Goal: Information Seeking & Learning: Compare options

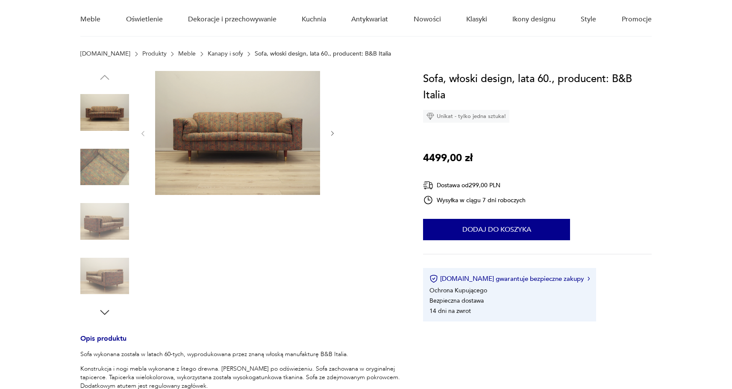
scroll to position [70, 0]
click at [111, 315] on div at bounding box center [104, 195] width 49 height 248
click at [105, 313] on icon "button" at bounding box center [104, 312] width 13 height 13
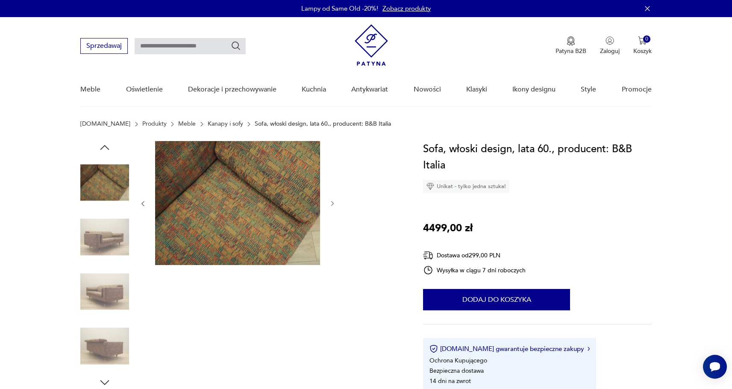
click at [106, 147] on icon "button" at bounding box center [104, 147] width 13 height 13
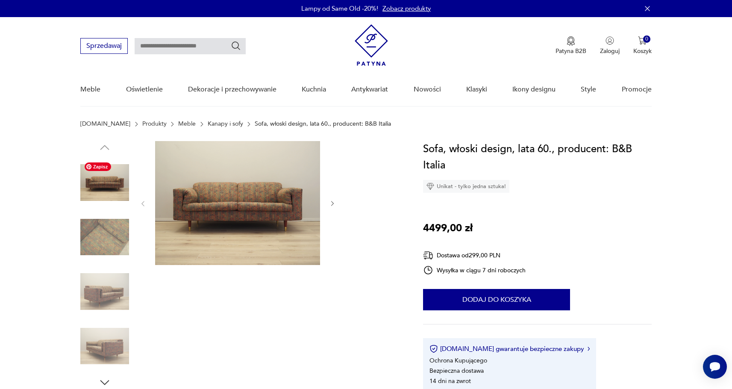
click at [108, 183] on img at bounding box center [104, 182] width 49 height 49
click at [110, 297] on img at bounding box center [104, 291] width 49 height 49
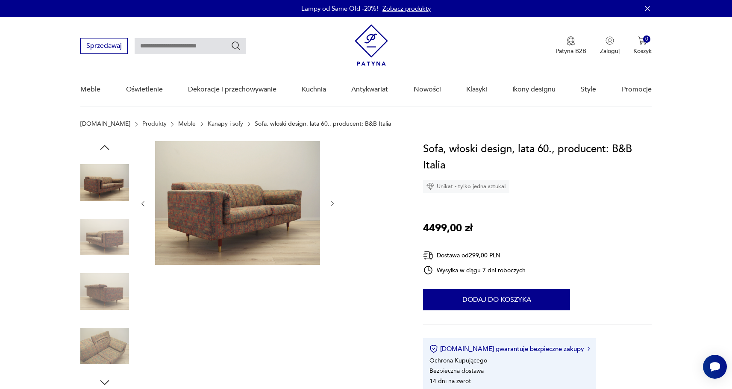
click at [109, 231] on img at bounding box center [104, 237] width 49 height 49
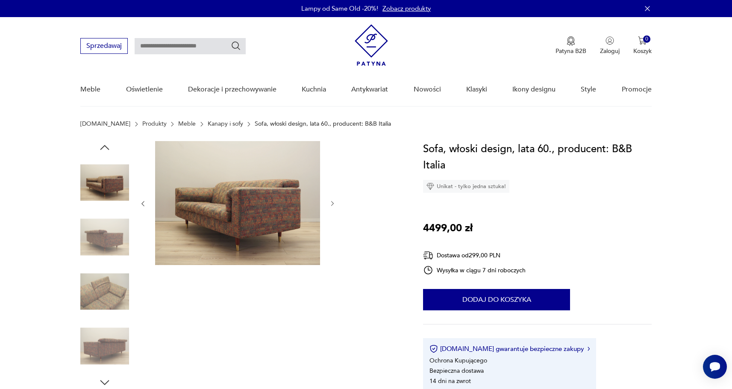
click at [110, 187] on img at bounding box center [104, 182] width 49 height 49
click at [110, 145] on icon "button" at bounding box center [104, 147] width 13 height 13
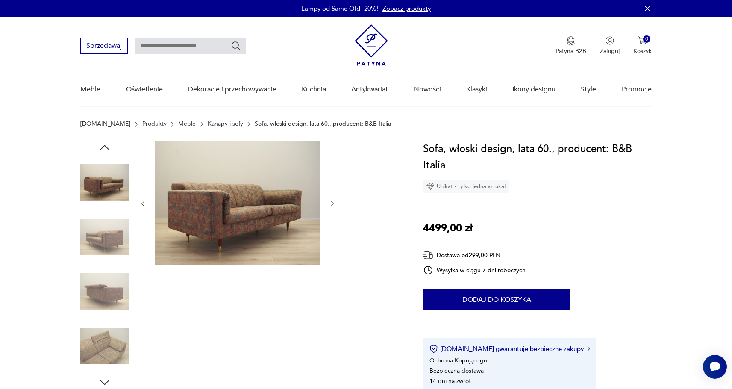
click at [109, 188] on img at bounding box center [104, 182] width 49 height 49
click at [107, 146] on icon "button" at bounding box center [104, 147] width 13 height 13
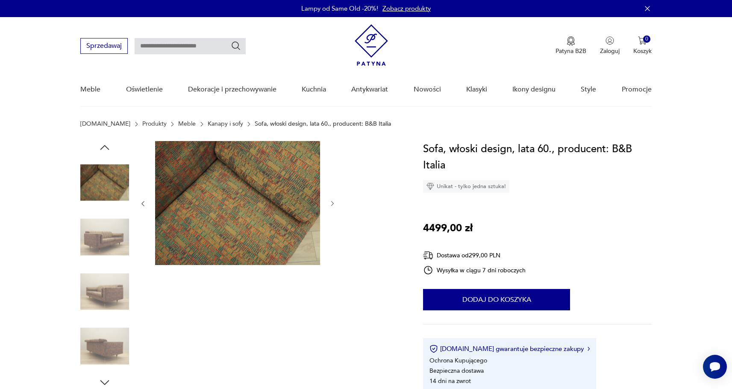
click at [108, 148] on icon "button" at bounding box center [104, 147] width 9 height 5
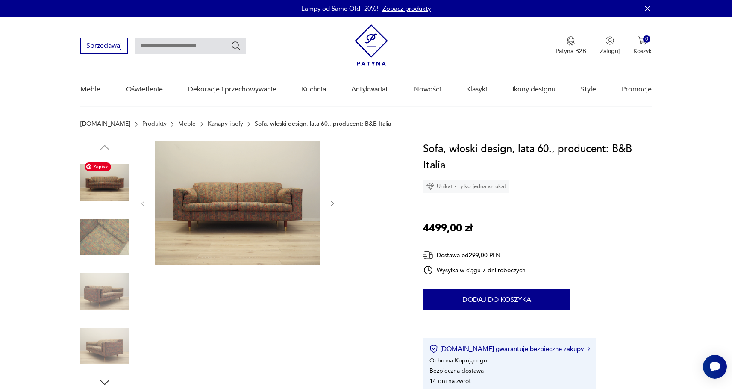
click at [105, 179] on img at bounding box center [104, 182] width 49 height 49
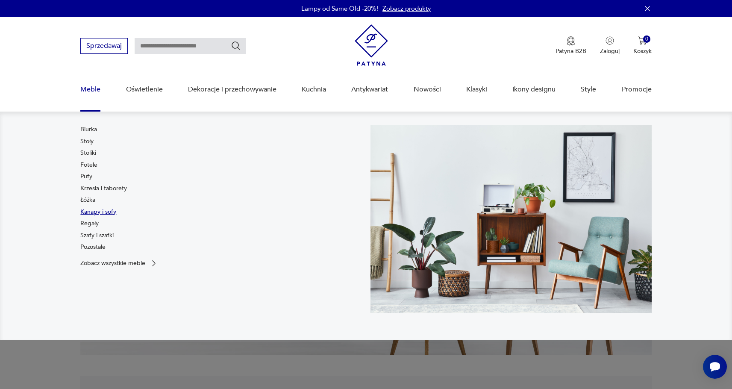
click at [95, 210] on link "Kanapy i sofy" at bounding box center [98, 212] width 36 height 9
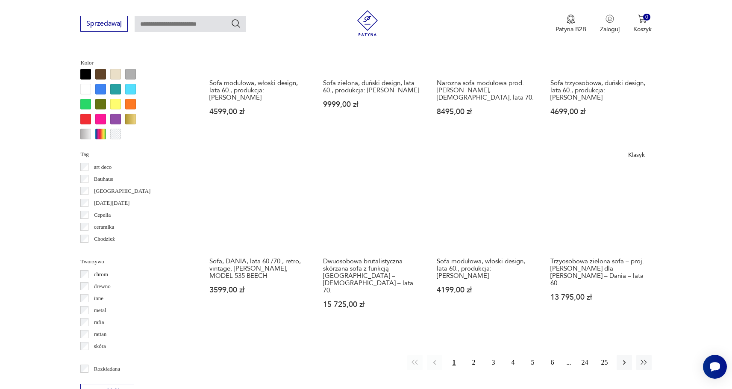
scroll to position [774, 0]
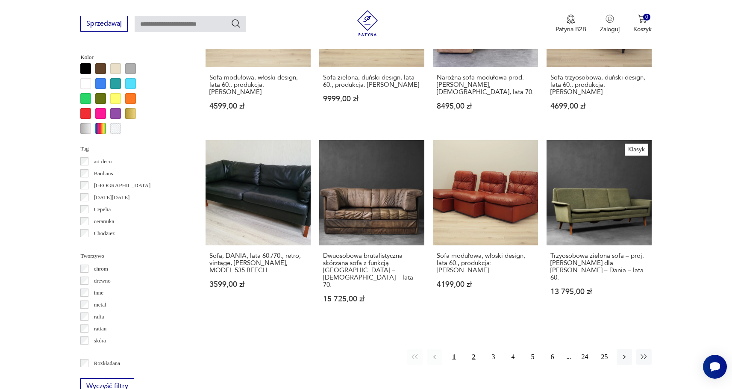
click at [476, 349] on button "2" at bounding box center [473, 356] width 15 height 15
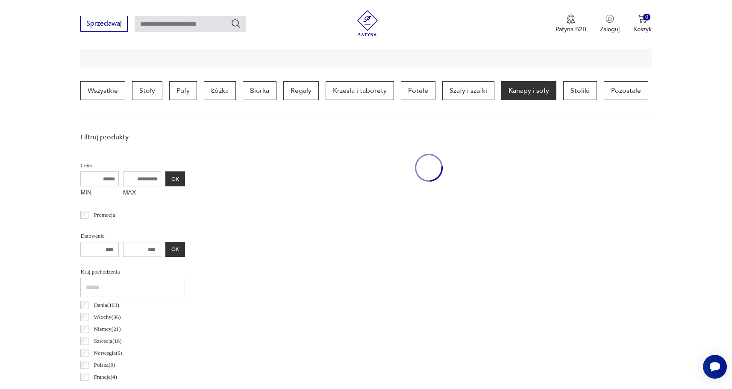
scroll to position [201, 0]
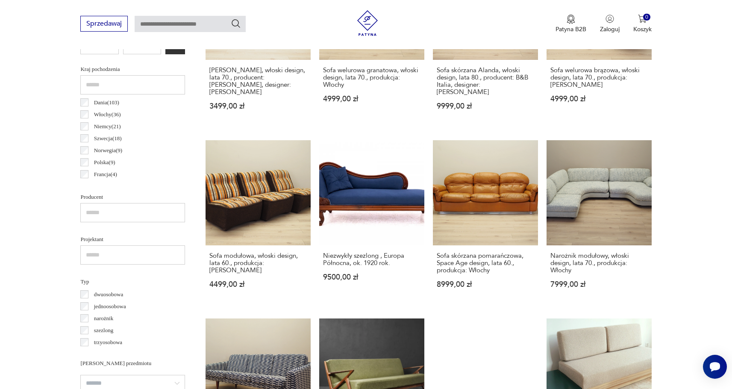
scroll to position [404, 0]
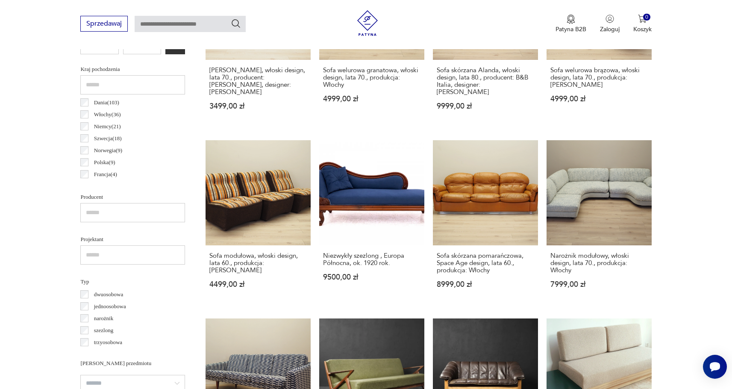
click at [691, 140] on section "Filtruj produkty Cena MIN MAX OK Promocja Datowanie OK Kraj pochodzenia Dania (…" at bounding box center [366, 365] width 732 height 879
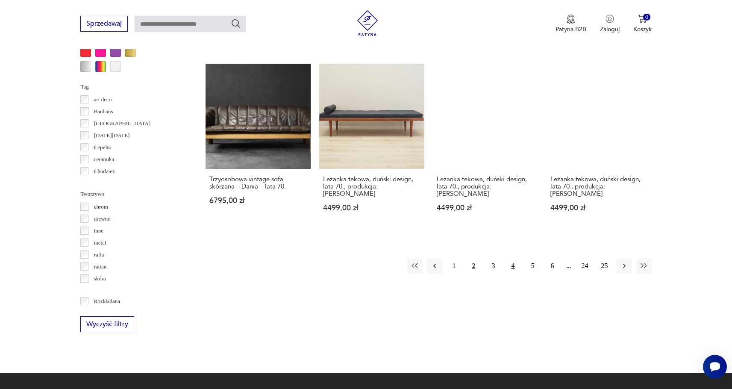
scroll to position [837, 0]
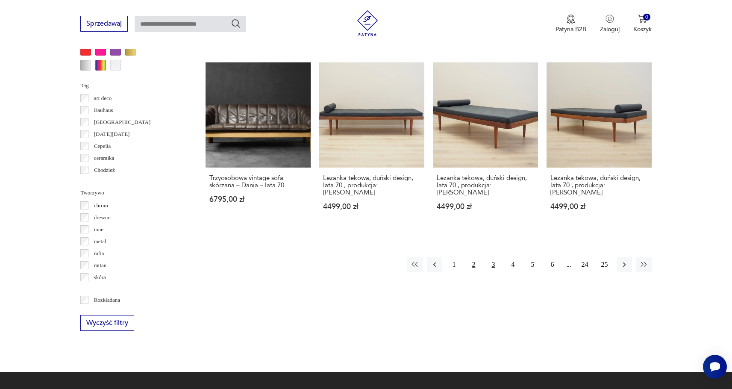
click at [490, 260] on button "3" at bounding box center [493, 264] width 15 height 15
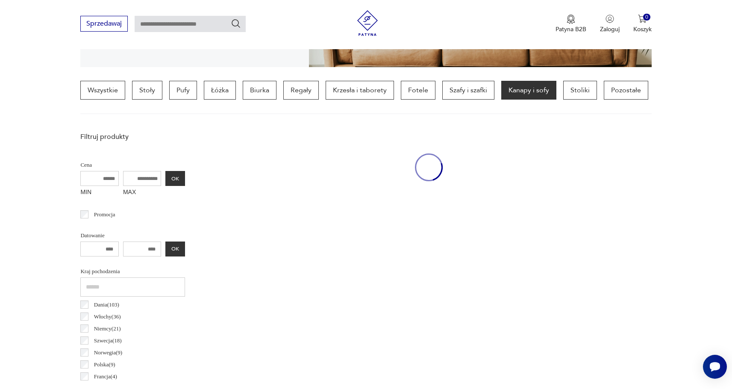
scroll to position [201, 0]
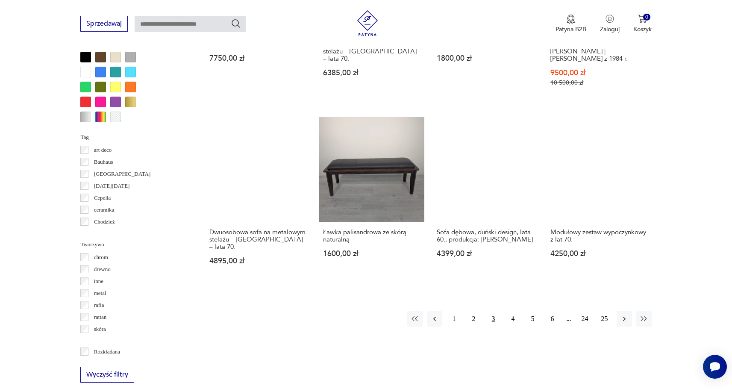
scroll to position [785, 0]
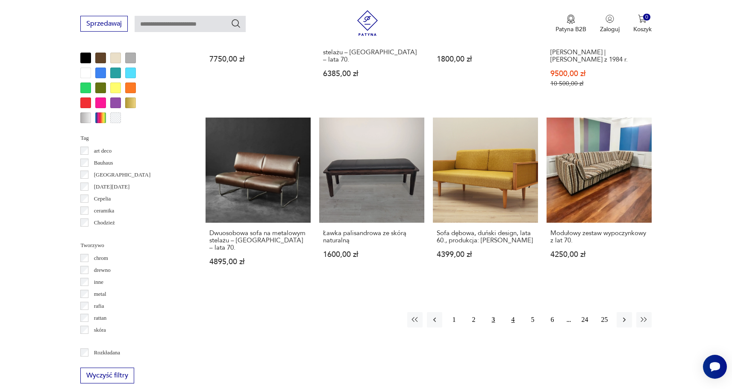
click at [511, 312] on button "4" at bounding box center [512, 319] width 15 height 15
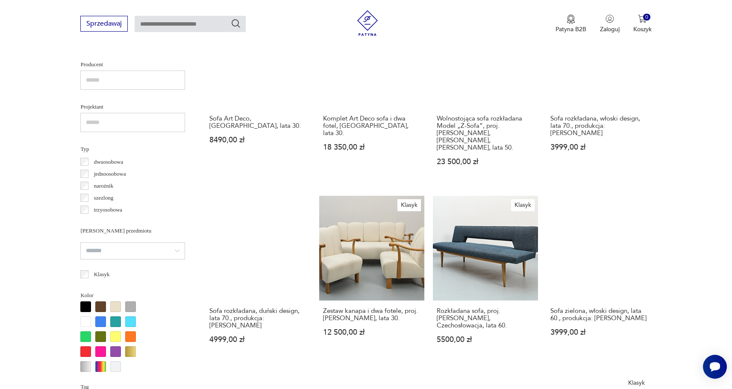
scroll to position [546, 0]
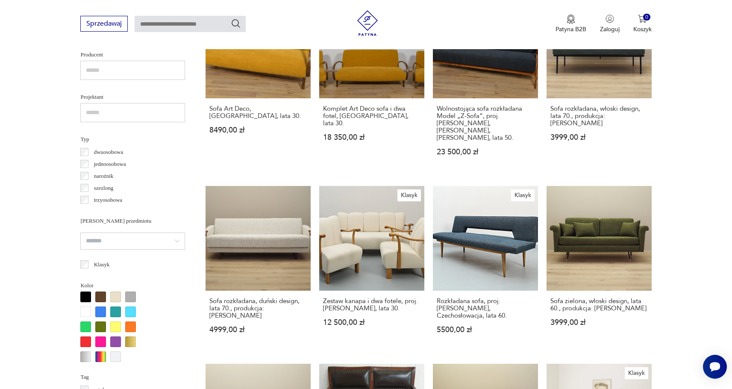
click at [690, 176] on section "Filtruj produkty Cena MIN MAX OK Promocja Datowanie OK Kraj pochodzenia Dania (…" at bounding box center [366, 222] width 732 height 879
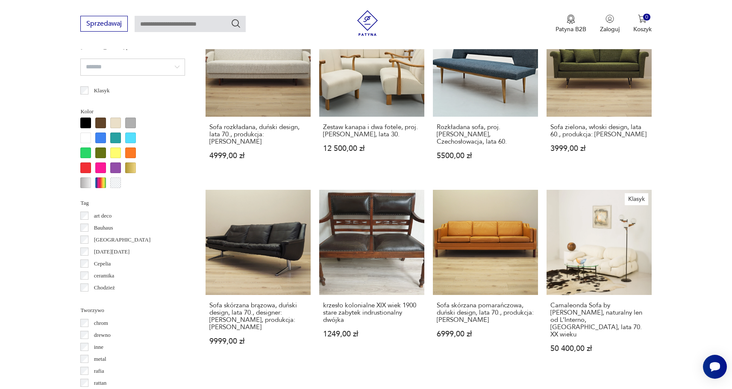
scroll to position [722, 0]
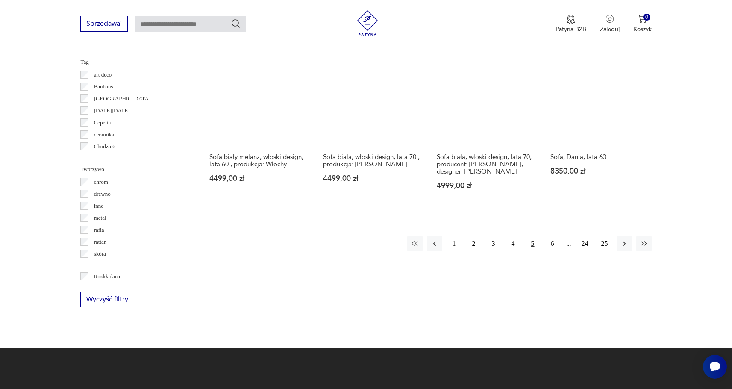
scroll to position [919, 0]
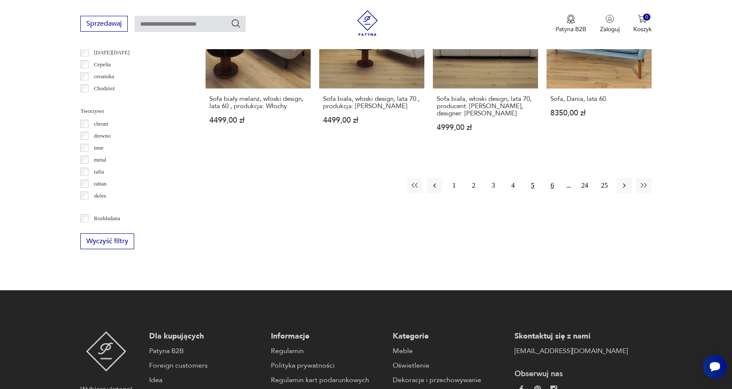
click at [550, 186] on button "6" at bounding box center [551, 185] width 15 height 15
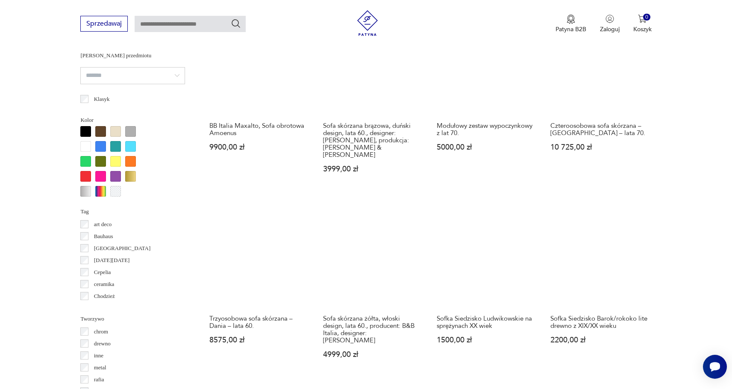
scroll to position [804, 0]
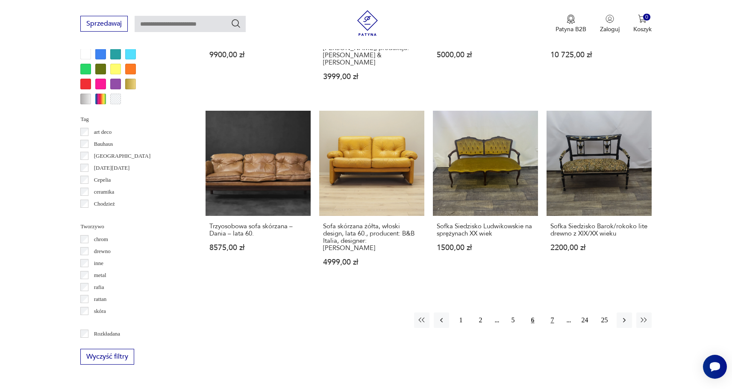
click at [551, 312] on button "7" at bounding box center [551, 319] width 15 height 15
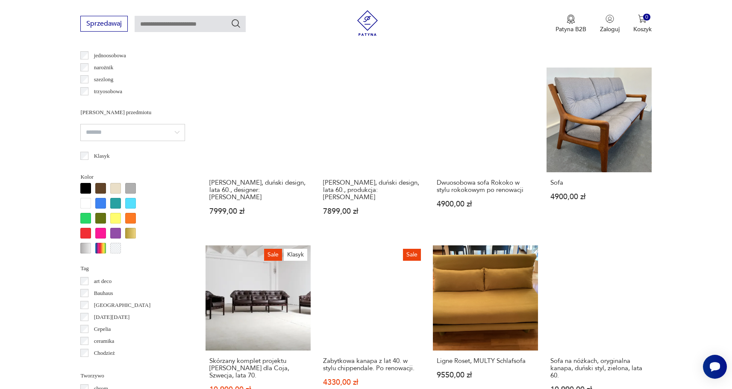
scroll to position [686, 0]
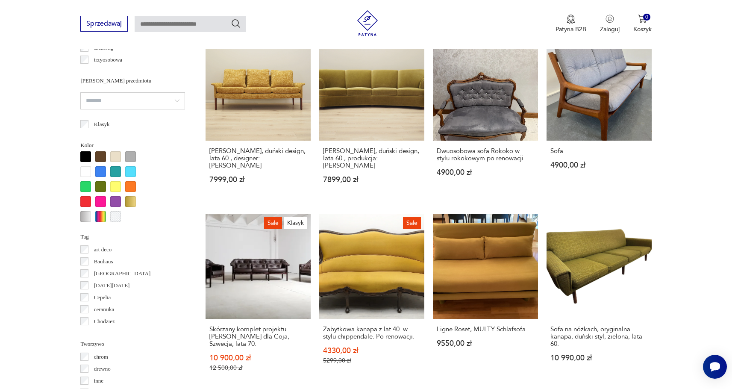
click at [680, 240] on section "Filtruj produkty Cena MIN MAX OK Promocja Datowanie OK Kraj pochodzenia Dania (…" at bounding box center [366, 82] width 732 height 879
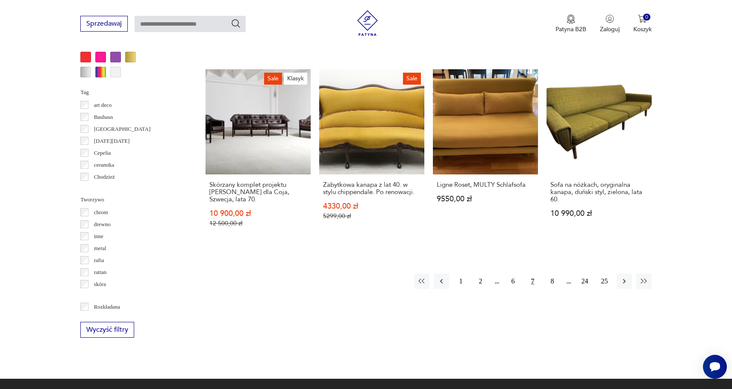
scroll to position [831, 0]
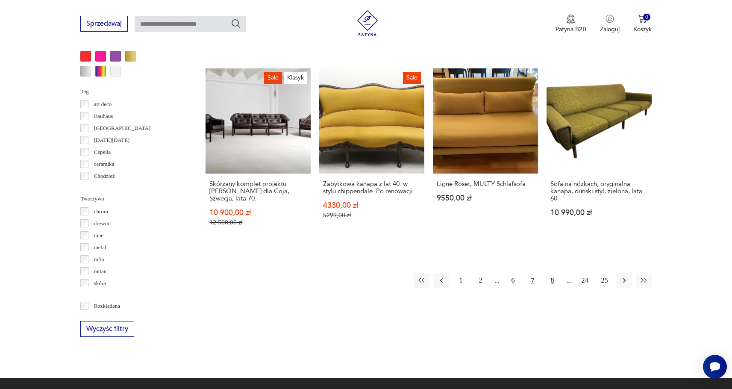
click at [553, 280] on button "8" at bounding box center [551, 279] width 15 height 15
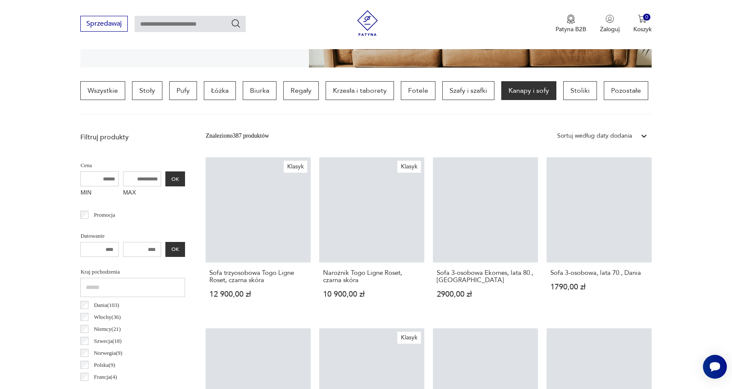
scroll to position [201, 0]
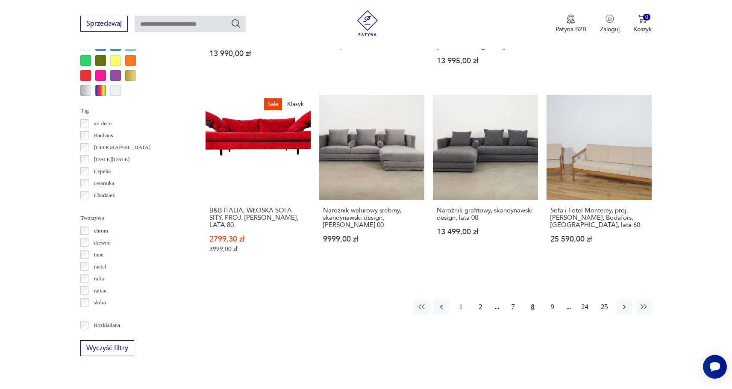
scroll to position [813, 0]
click at [550, 299] on button "9" at bounding box center [551, 306] width 15 height 15
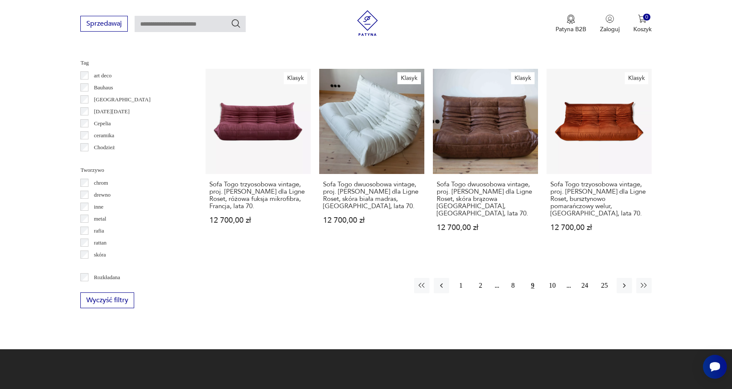
scroll to position [860, 0]
click at [551, 278] on button "10" at bounding box center [551, 285] width 15 height 15
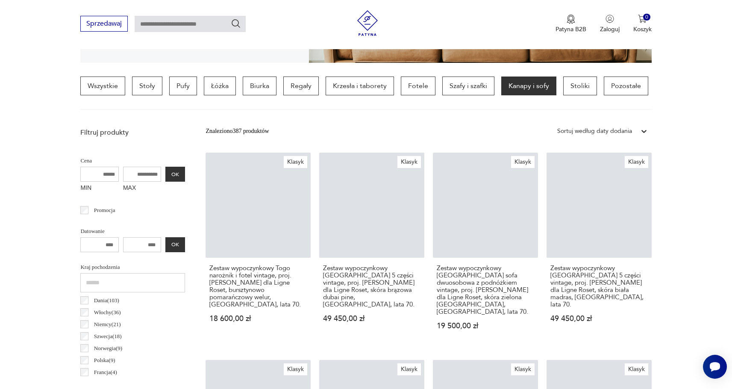
scroll to position [201, 0]
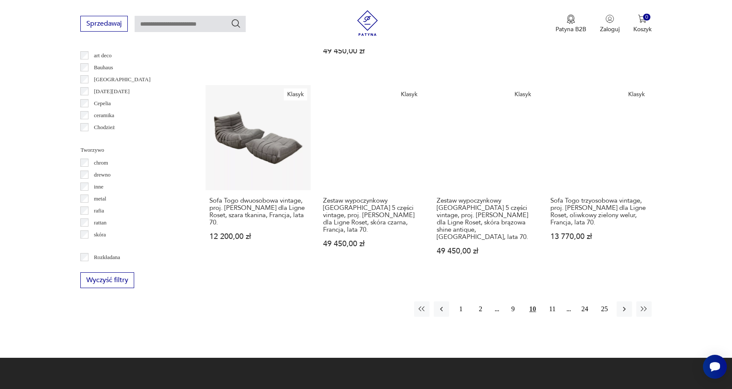
scroll to position [885, 0]
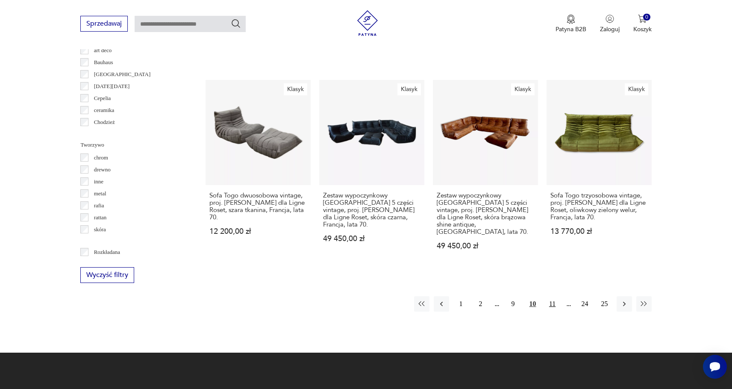
click at [551, 296] on button "11" at bounding box center [551, 303] width 15 height 15
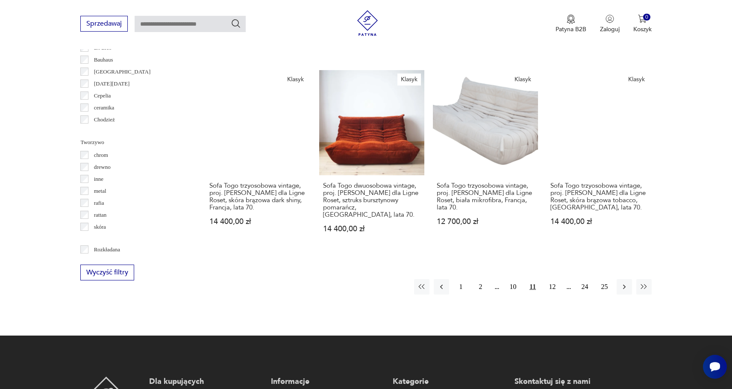
scroll to position [889, 0]
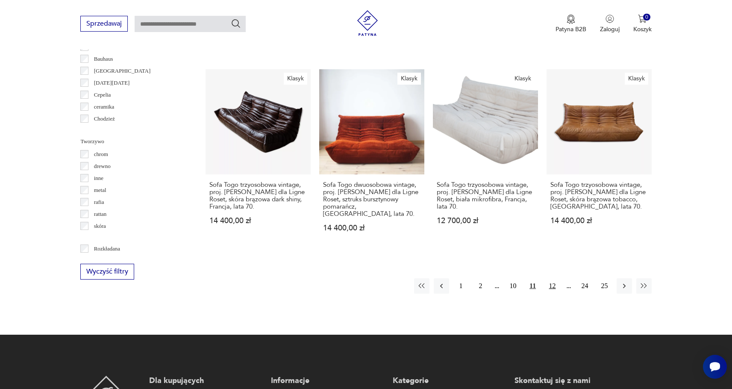
click at [550, 278] on button "12" at bounding box center [551, 285] width 15 height 15
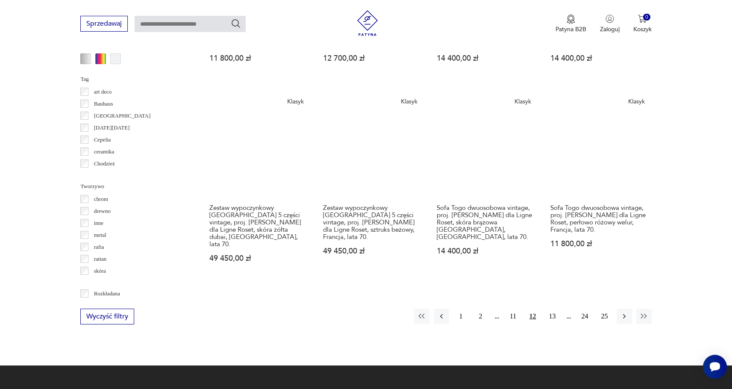
scroll to position [843, 0]
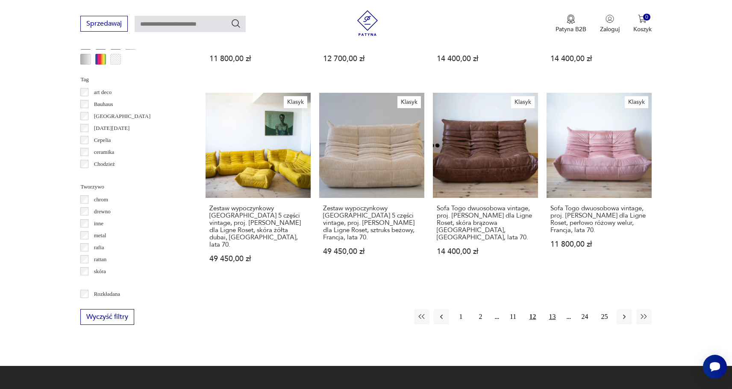
click at [551, 309] on button "13" at bounding box center [551, 316] width 15 height 15
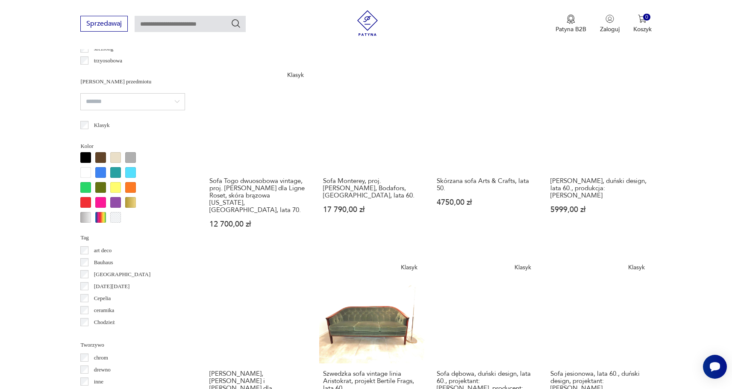
scroll to position [803, 0]
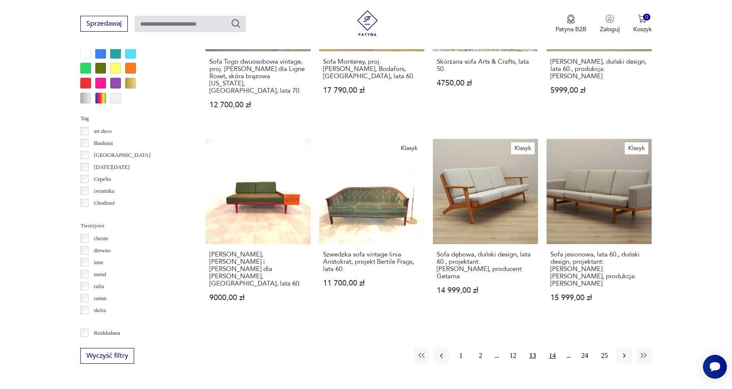
click at [555, 348] on button "14" at bounding box center [551, 355] width 15 height 15
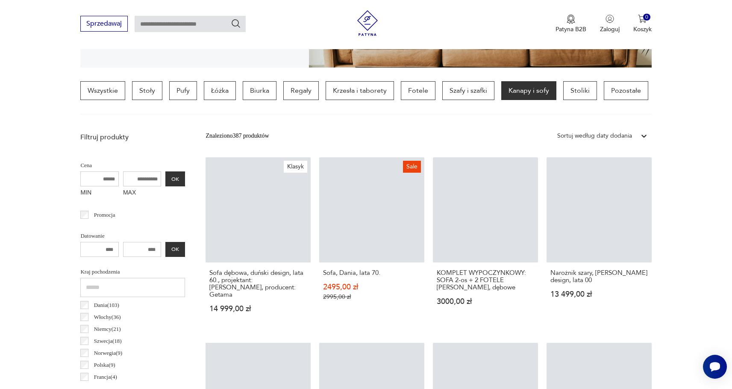
scroll to position [201, 0]
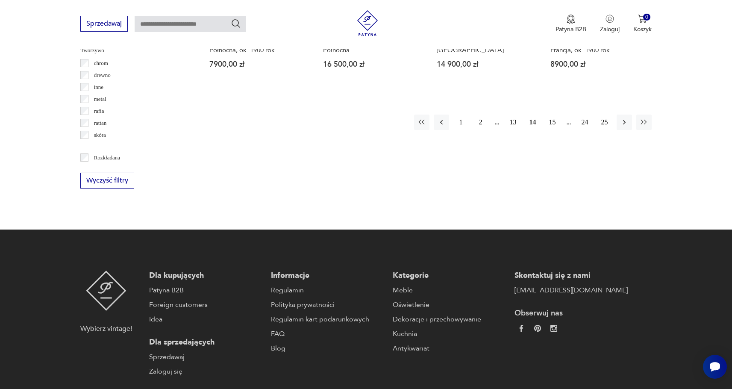
scroll to position [983, 0]
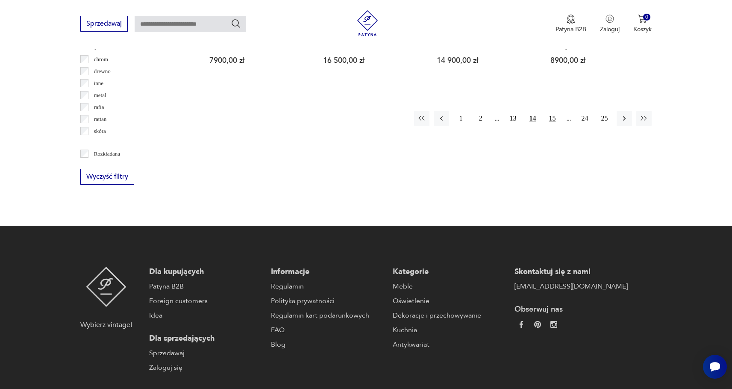
click at [551, 111] on button "15" at bounding box center [551, 118] width 15 height 15
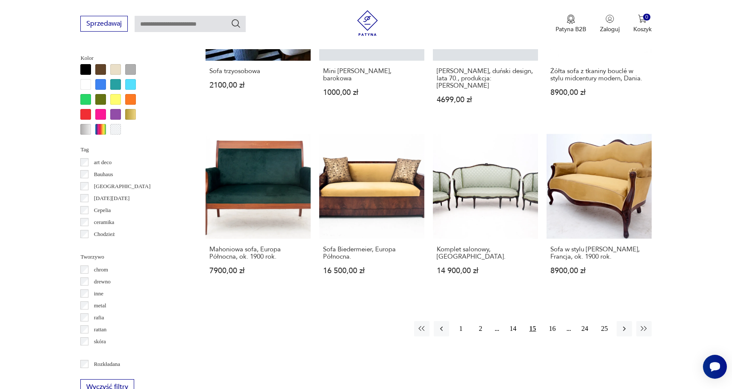
scroll to position [778, 0]
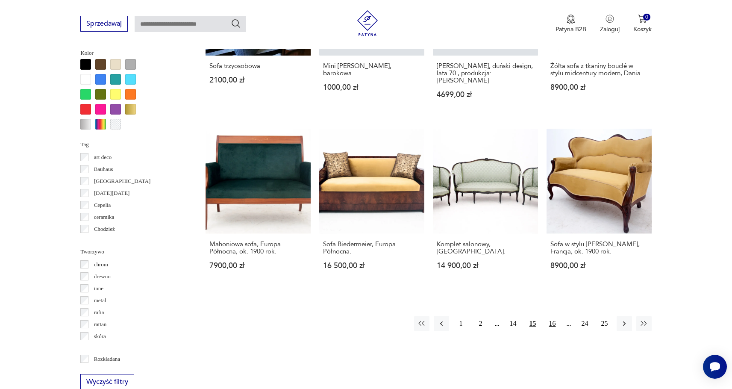
click at [554, 316] on button "16" at bounding box center [551, 323] width 15 height 15
click at [554, 316] on button "17" at bounding box center [551, 323] width 15 height 15
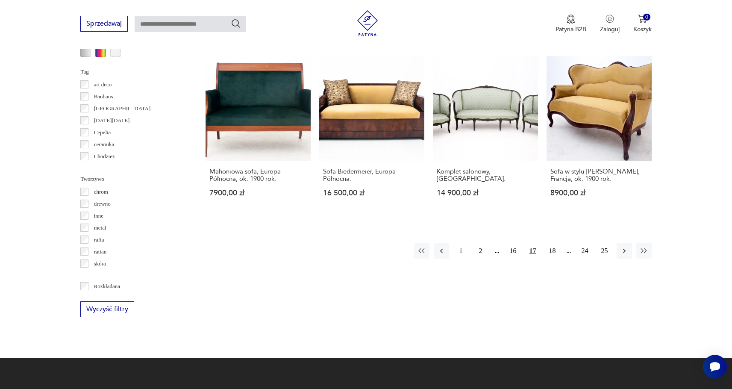
scroll to position [850, 0]
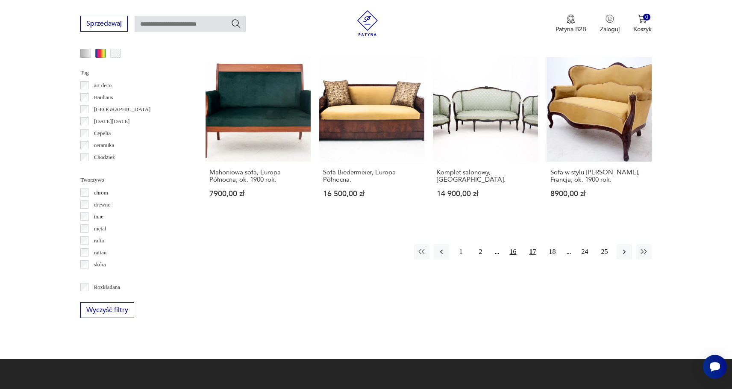
click at [513, 244] on button "16" at bounding box center [512, 251] width 15 height 15
click at [514, 244] on button "15" at bounding box center [512, 251] width 15 height 15
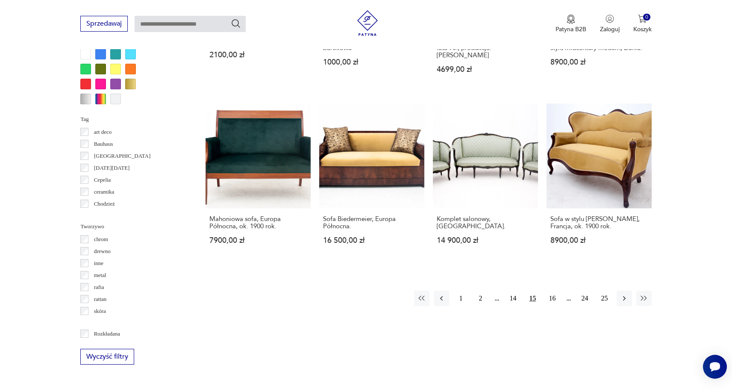
scroll to position [802, 0]
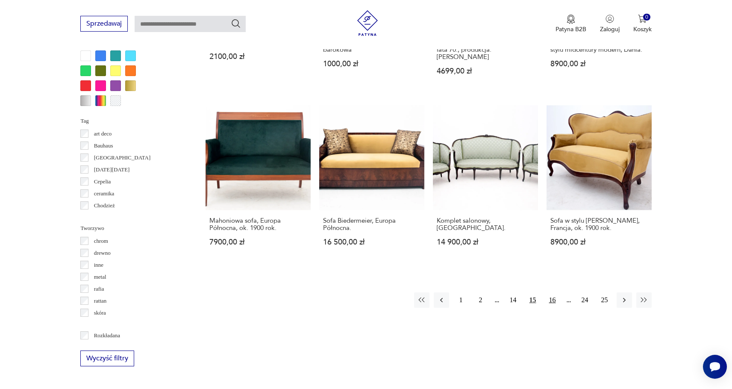
click at [552, 292] on button "16" at bounding box center [551, 299] width 15 height 15
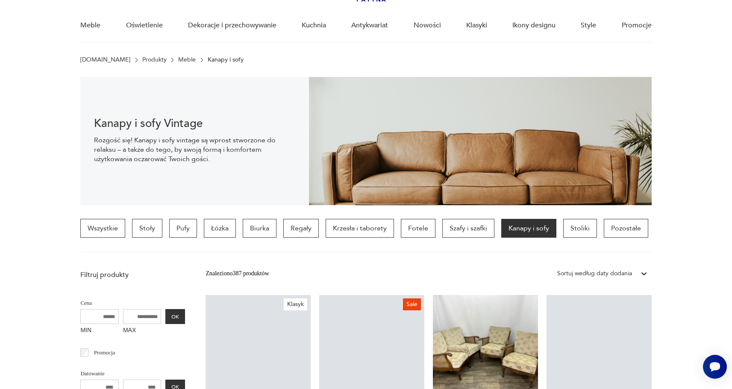
scroll to position [0, 0]
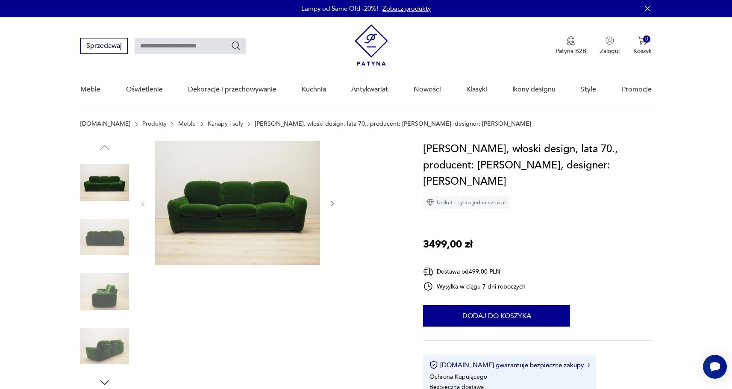
click at [102, 233] on img at bounding box center [104, 237] width 49 height 49
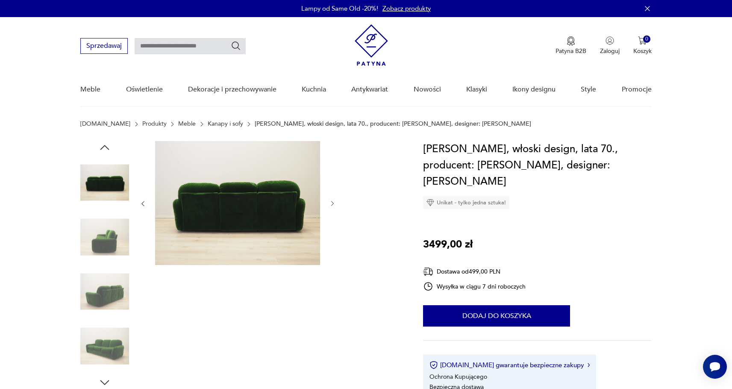
click at [107, 252] on img at bounding box center [104, 237] width 49 height 49
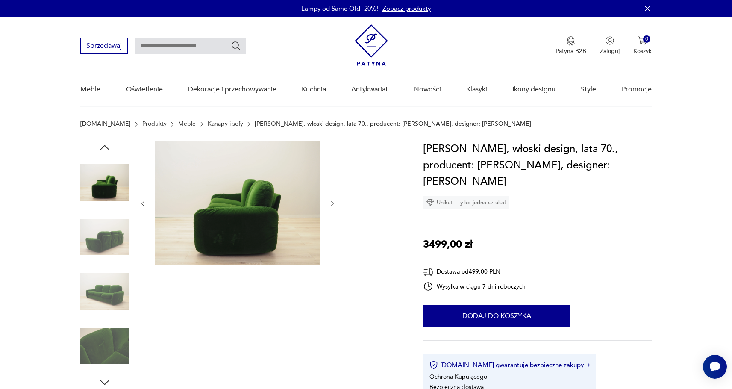
click at [111, 277] on img at bounding box center [104, 291] width 49 height 49
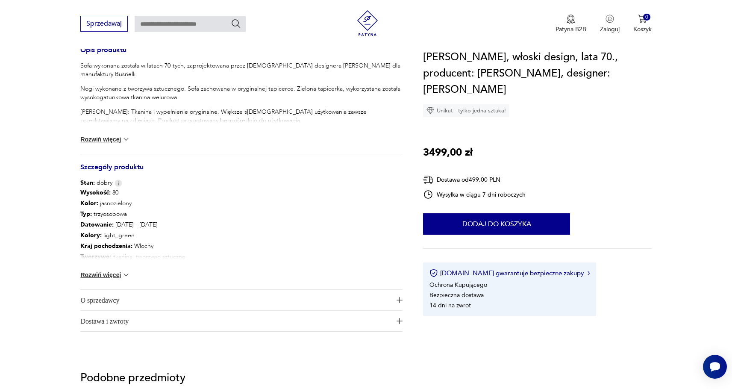
scroll to position [391, 0]
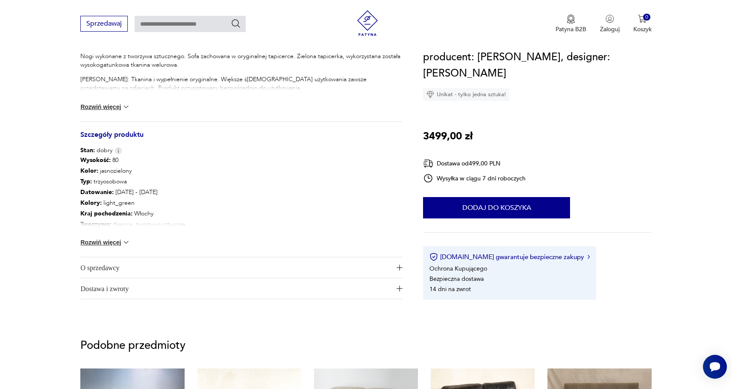
click at [109, 242] on button "Rozwiń więcej" at bounding box center [105, 242] width 50 height 9
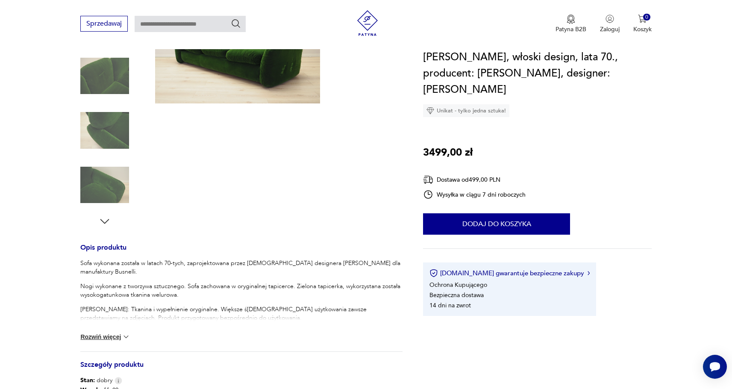
scroll to position [8, 0]
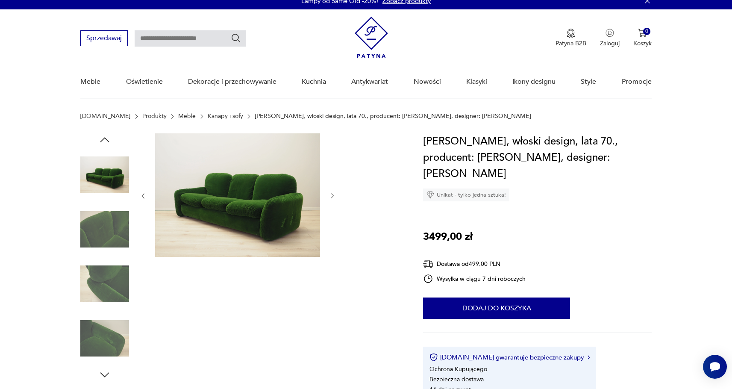
click at [335, 198] on icon "button" at bounding box center [332, 195] width 7 height 7
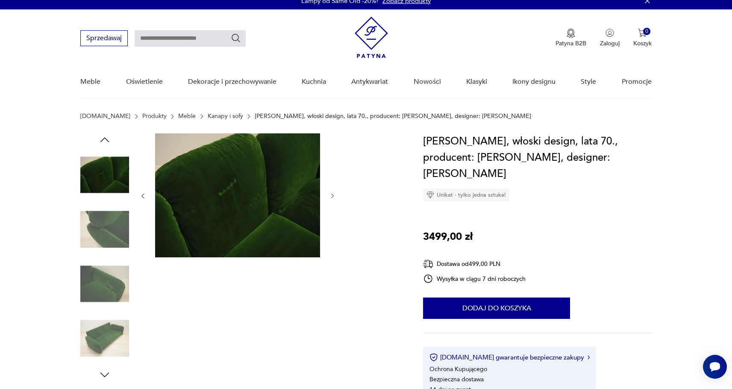
click at [335, 198] on icon "button" at bounding box center [332, 195] width 7 height 7
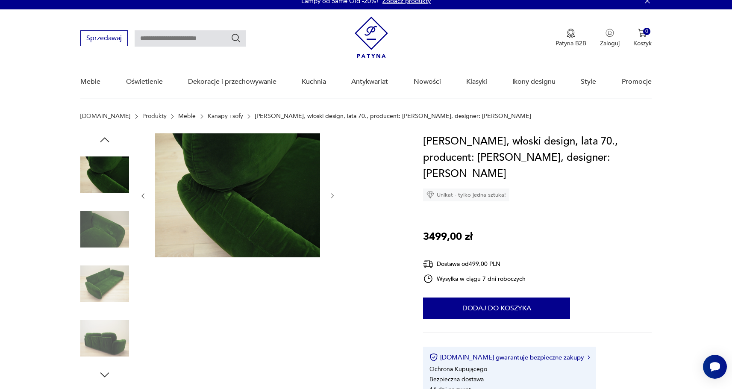
click at [335, 198] on icon "button" at bounding box center [332, 195] width 7 height 7
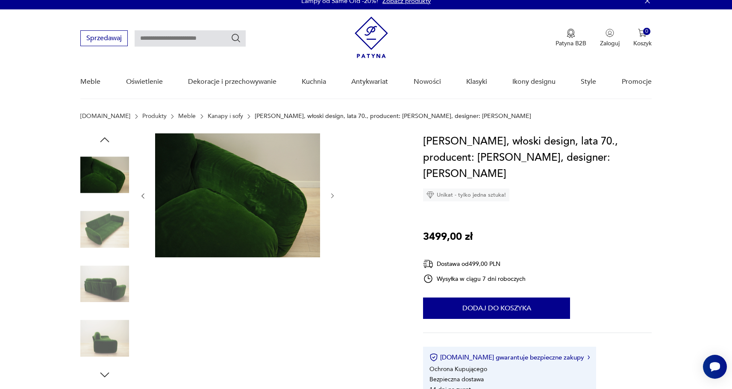
click at [142, 199] on icon "button" at bounding box center [142, 195] width 7 height 7
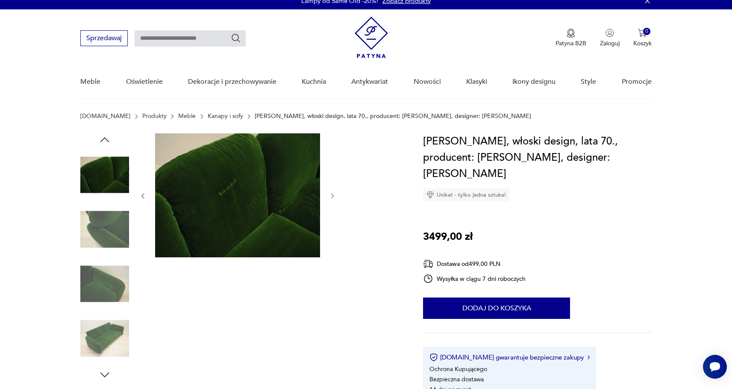
click at [142, 199] on icon "button" at bounding box center [142, 195] width 7 height 7
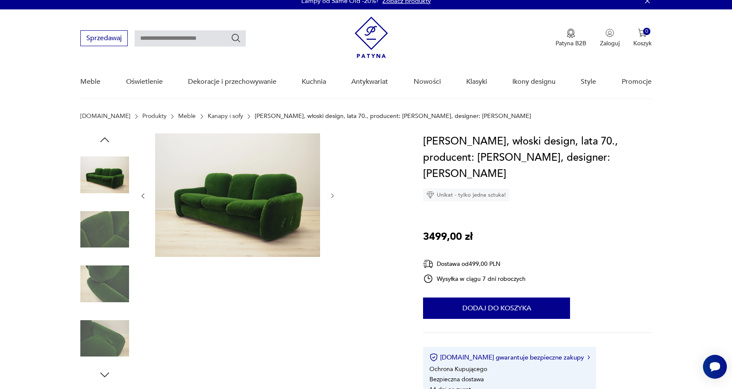
click at [142, 199] on icon "button" at bounding box center [142, 195] width 7 height 7
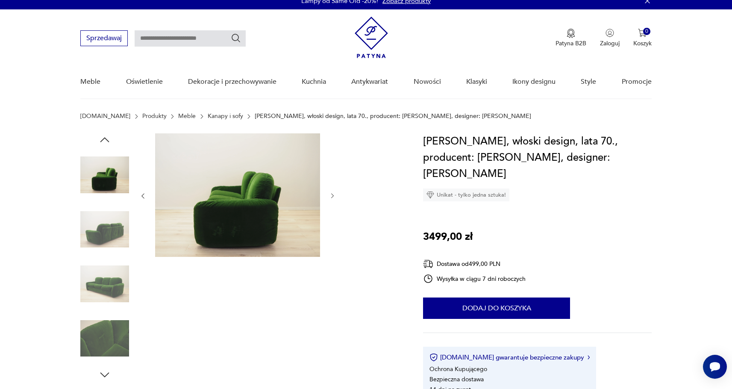
click at [142, 199] on icon "button" at bounding box center [142, 195] width 7 height 7
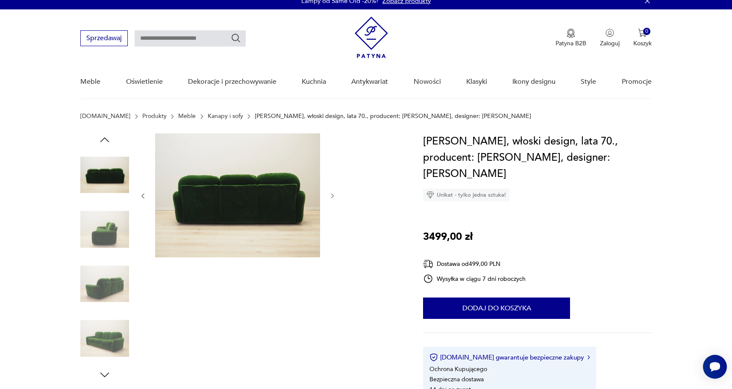
click at [142, 199] on icon "button" at bounding box center [142, 195] width 7 height 7
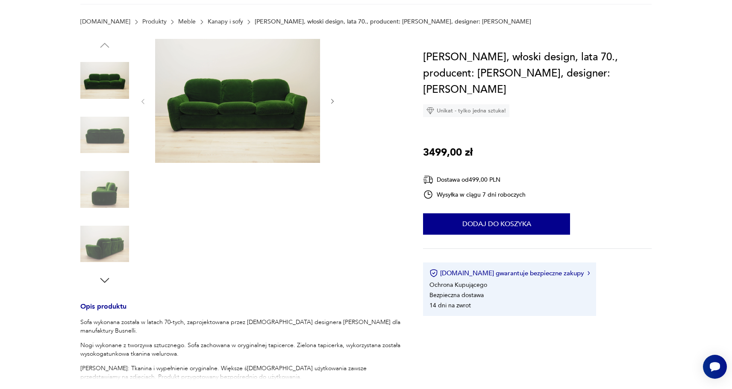
scroll to position [0, 0]
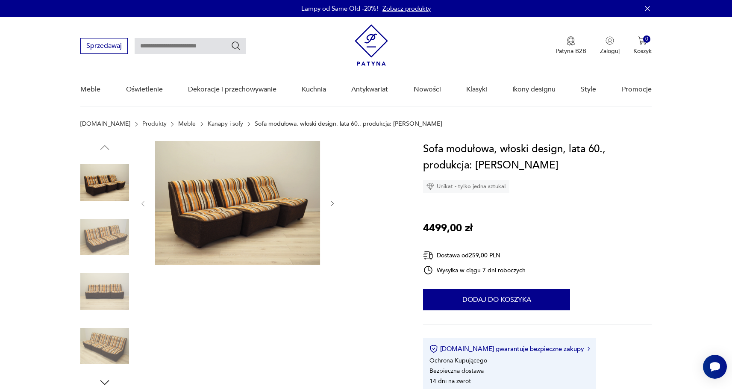
click at [334, 204] on icon "button" at bounding box center [332, 203] width 7 height 7
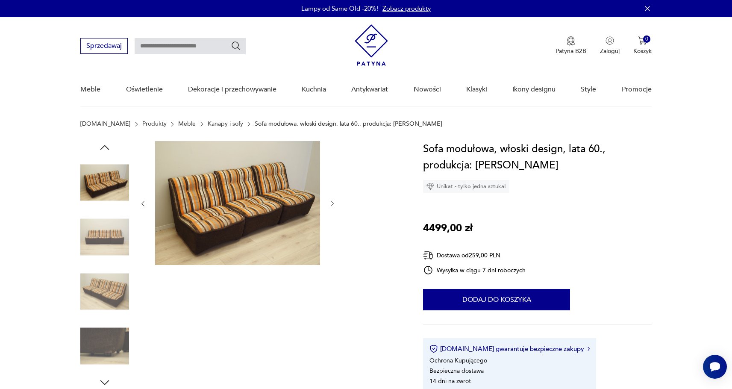
click at [334, 204] on icon "button" at bounding box center [332, 203] width 7 height 7
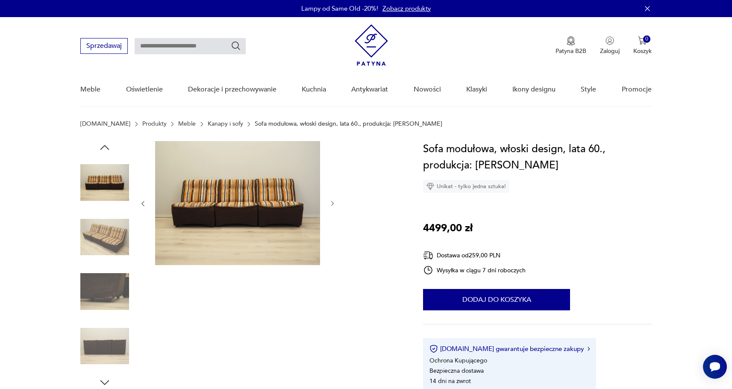
click at [334, 204] on icon "button" at bounding box center [332, 203] width 7 height 7
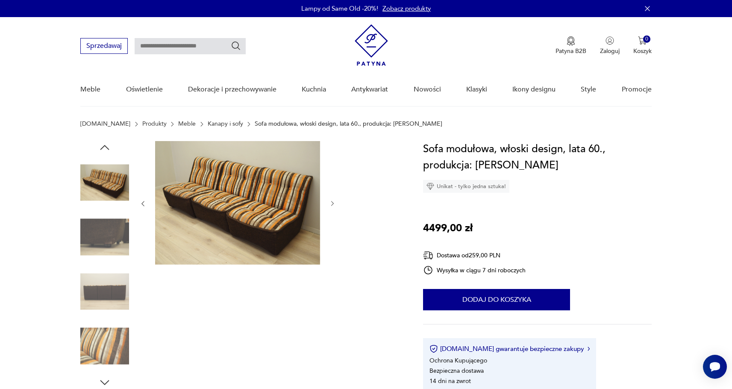
click at [334, 204] on icon "button" at bounding box center [332, 203] width 7 height 7
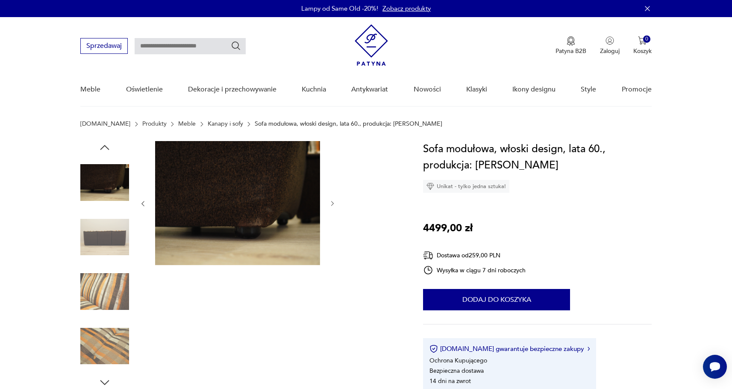
click at [334, 204] on icon "button" at bounding box center [332, 203] width 7 height 7
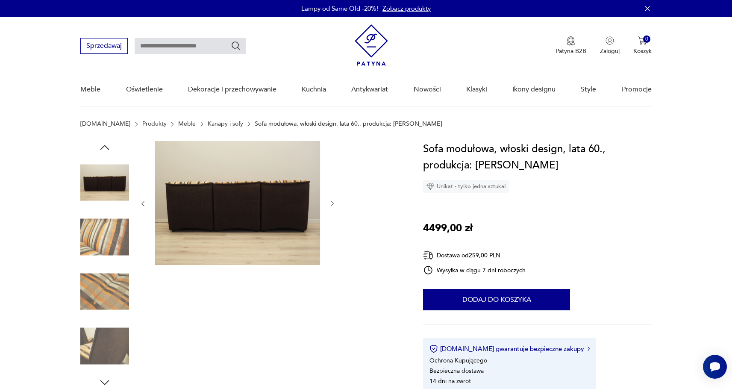
click at [334, 204] on icon "button" at bounding box center [332, 203] width 7 height 7
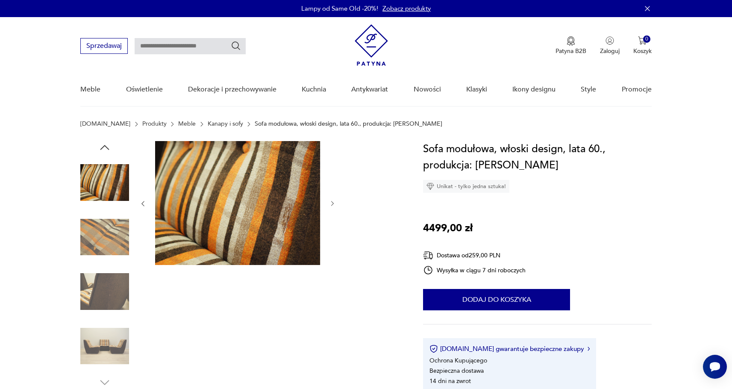
click at [334, 204] on icon "button" at bounding box center [332, 203] width 7 height 7
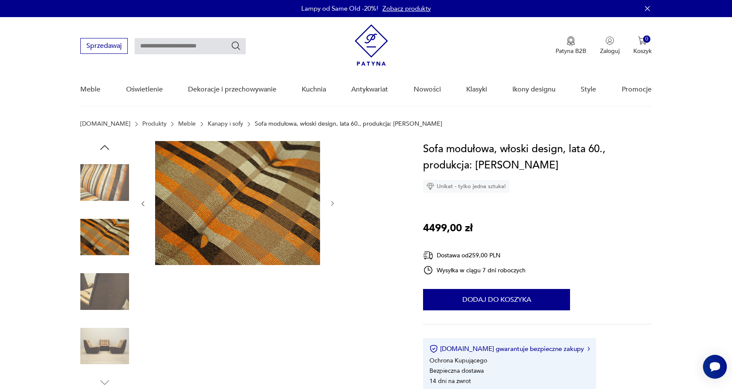
click at [334, 204] on icon "button" at bounding box center [332, 203] width 7 height 7
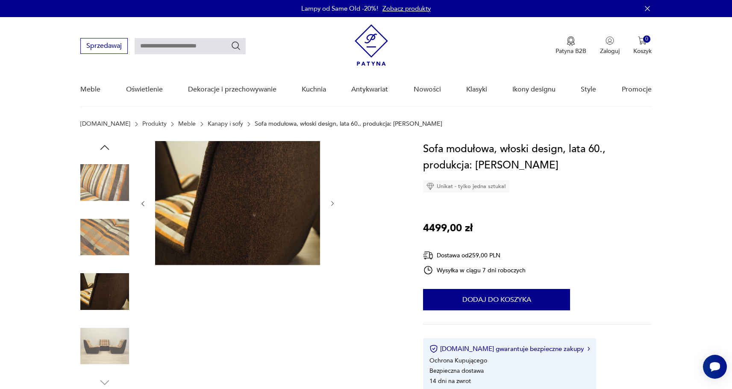
click at [334, 204] on icon "button" at bounding box center [332, 203] width 7 height 7
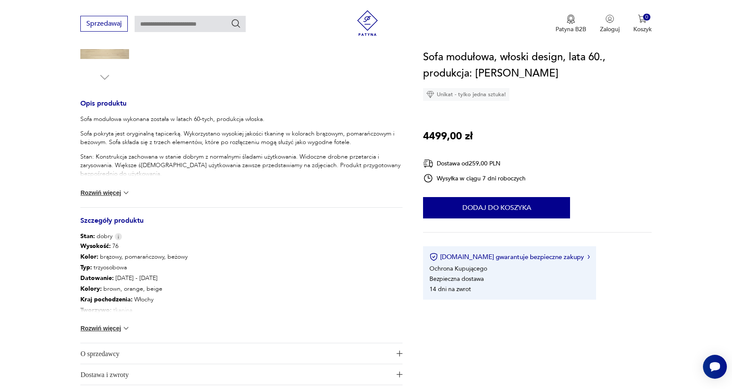
scroll to position [308, 0]
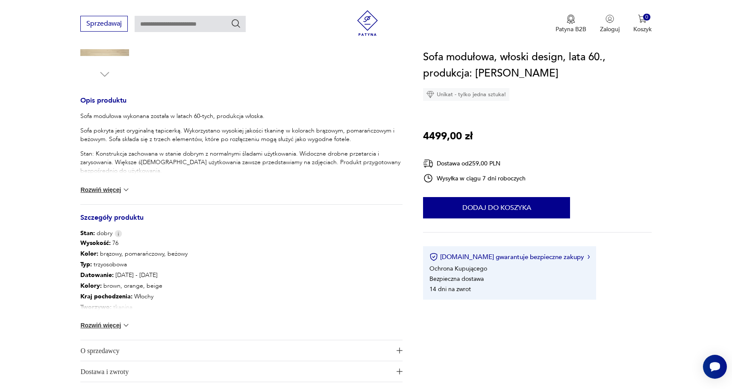
click at [111, 325] on button "Rozwiń więcej" at bounding box center [105, 325] width 50 height 9
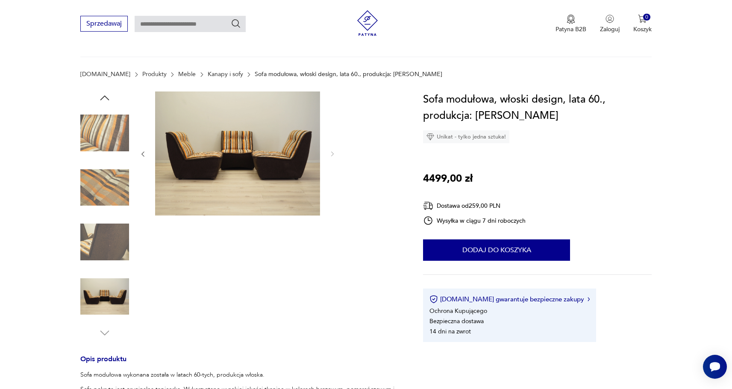
scroll to position [31, 0]
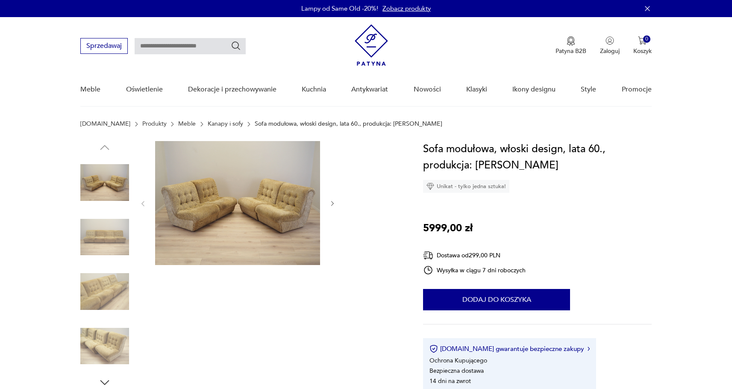
click at [111, 249] on img at bounding box center [104, 237] width 49 height 49
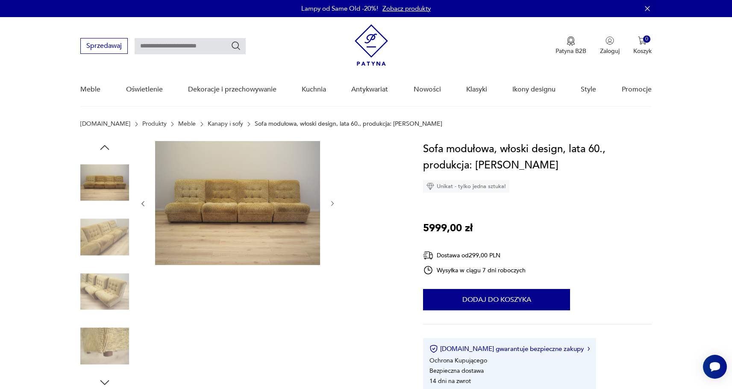
click at [118, 264] on div at bounding box center [104, 211] width 49 height 214
click at [117, 288] on img at bounding box center [104, 291] width 49 height 49
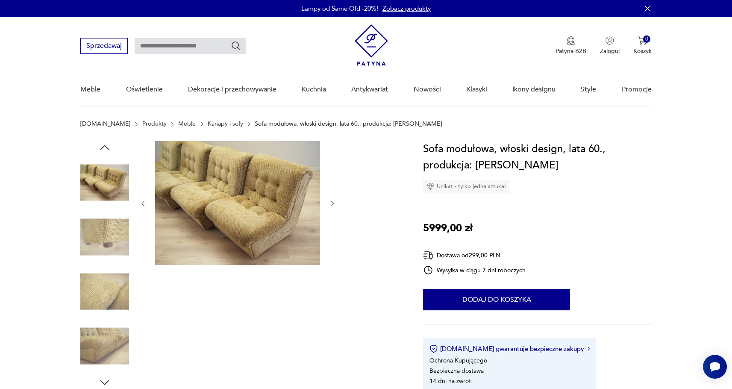
click at [105, 356] on img at bounding box center [104, 346] width 49 height 49
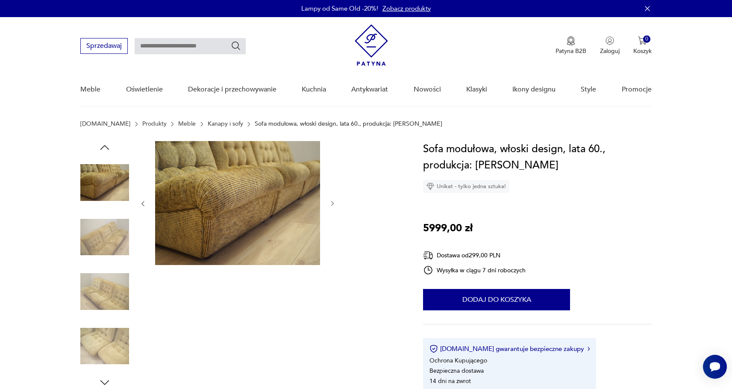
click at [110, 192] on img at bounding box center [104, 182] width 49 height 49
click at [106, 150] on icon "button" at bounding box center [104, 147] width 13 height 13
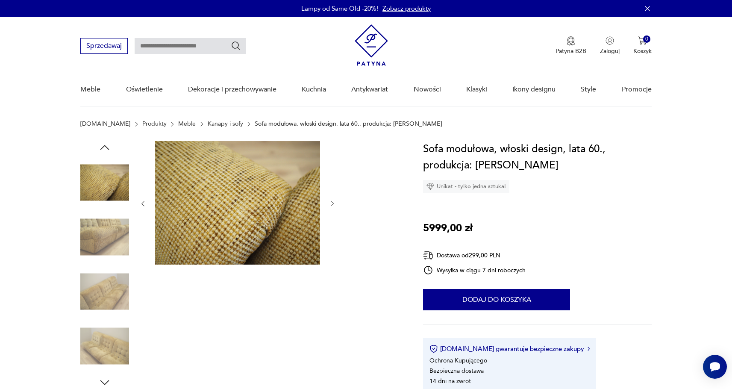
click at [106, 150] on icon "button" at bounding box center [104, 147] width 13 height 13
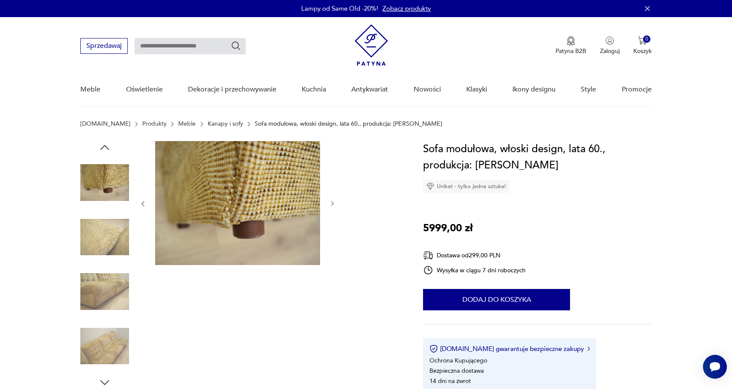
click at [106, 150] on icon "button" at bounding box center [104, 147] width 13 height 13
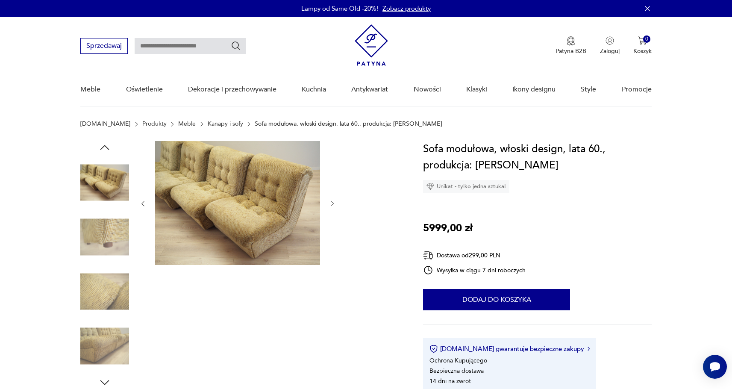
click at [106, 150] on icon "button" at bounding box center [104, 147] width 13 height 13
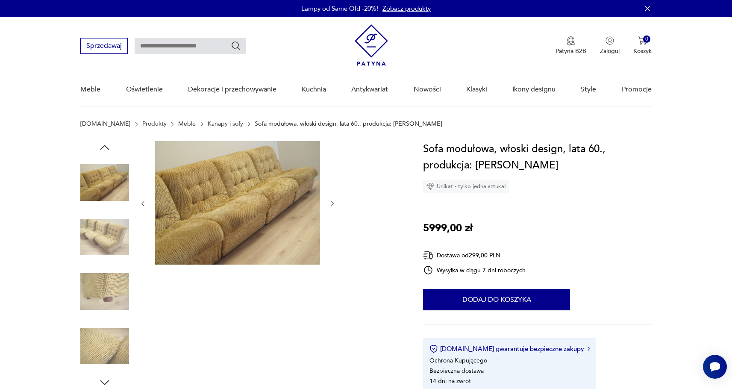
click at [106, 150] on icon "button" at bounding box center [104, 147] width 13 height 13
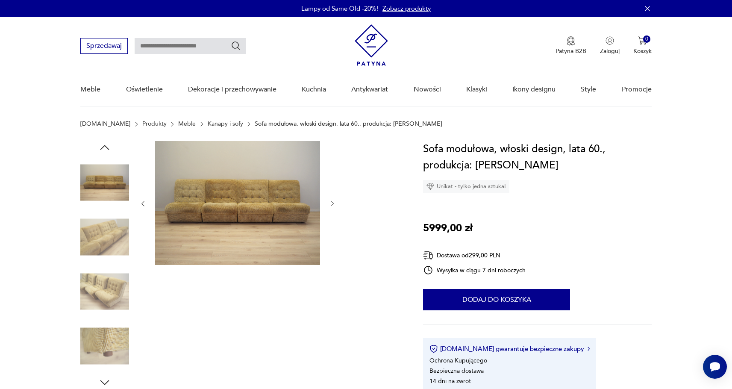
click at [106, 150] on icon "button" at bounding box center [104, 147] width 13 height 13
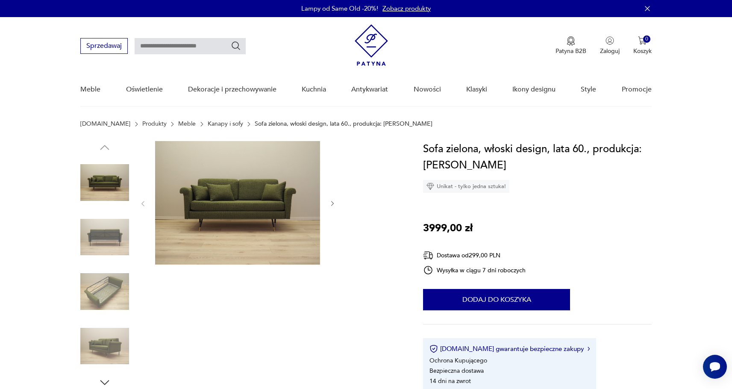
click at [97, 235] on img at bounding box center [104, 237] width 49 height 49
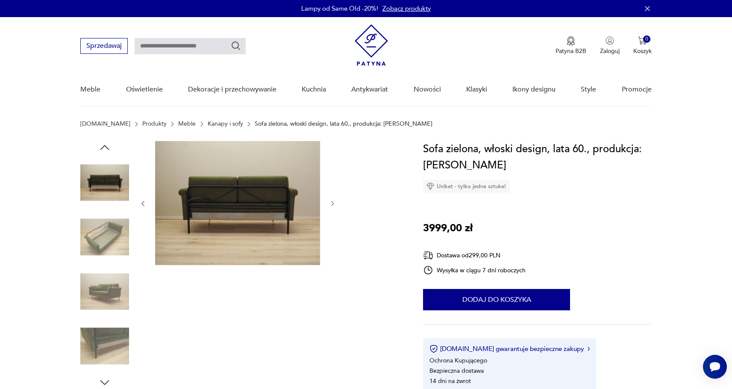
click at [97, 246] on img at bounding box center [104, 237] width 49 height 49
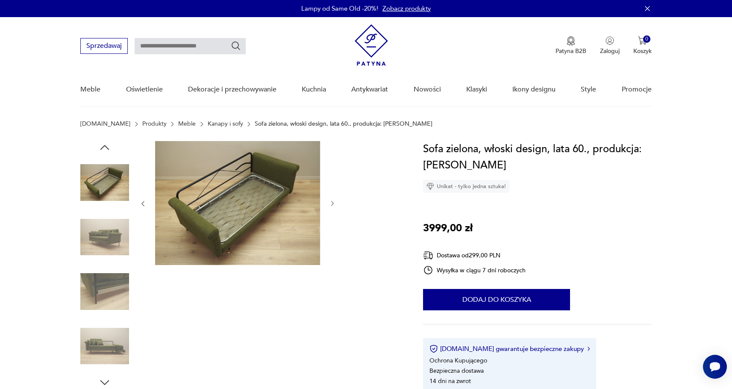
click at [100, 266] on div at bounding box center [104, 265] width 49 height 214
click at [101, 295] on img at bounding box center [104, 291] width 49 height 49
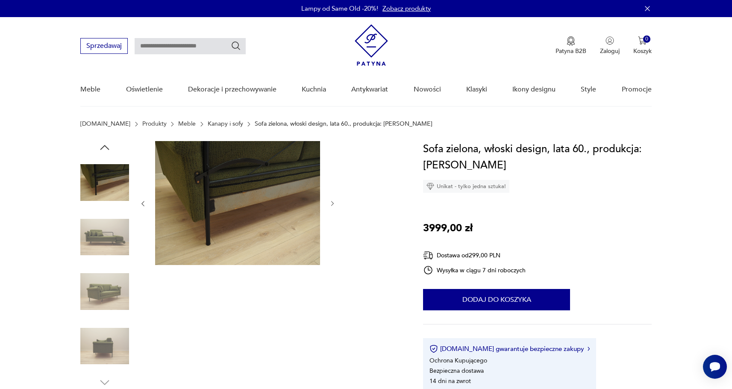
click at [105, 345] on img at bounding box center [104, 346] width 49 height 49
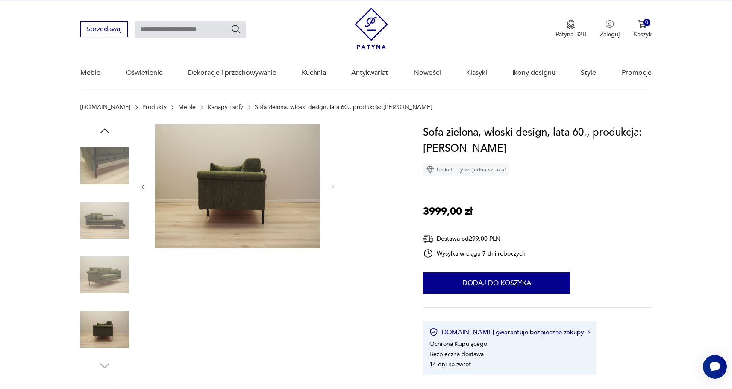
scroll to position [68, 0]
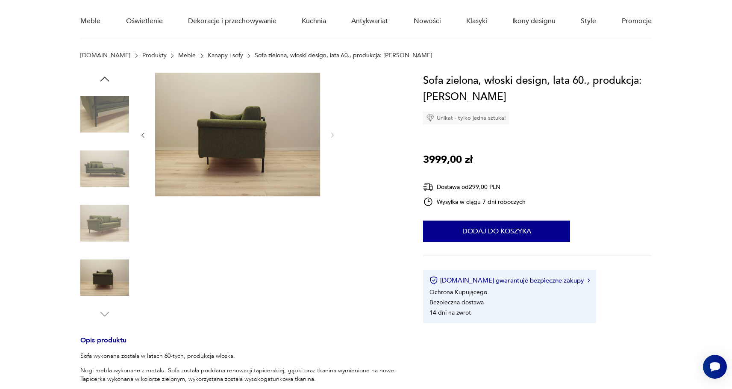
click at [107, 278] on img at bounding box center [104, 277] width 49 height 49
click at [105, 133] on img at bounding box center [104, 114] width 49 height 49
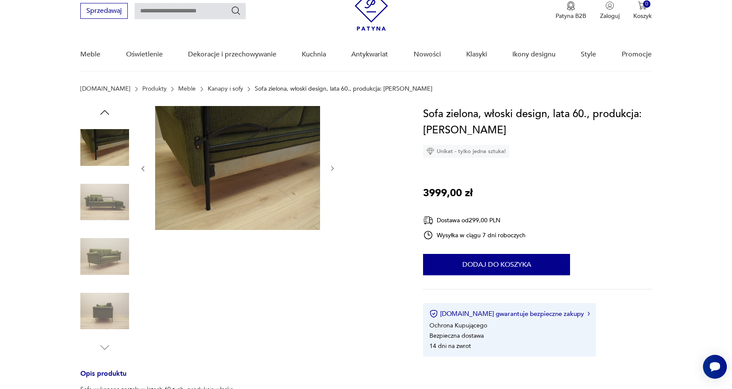
scroll to position [0, 0]
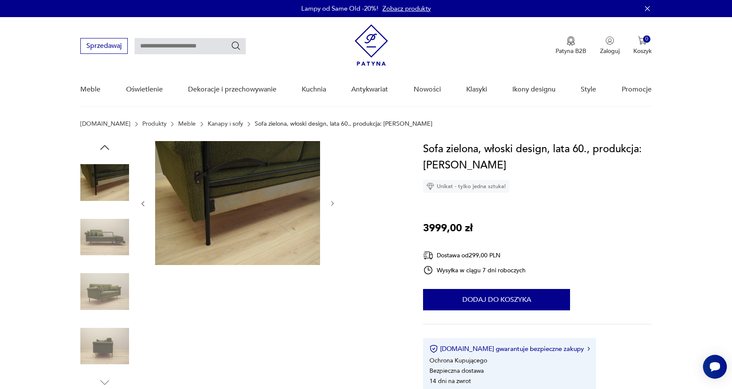
click at [104, 149] on icon "button" at bounding box center [104, 147] width 13 height 13
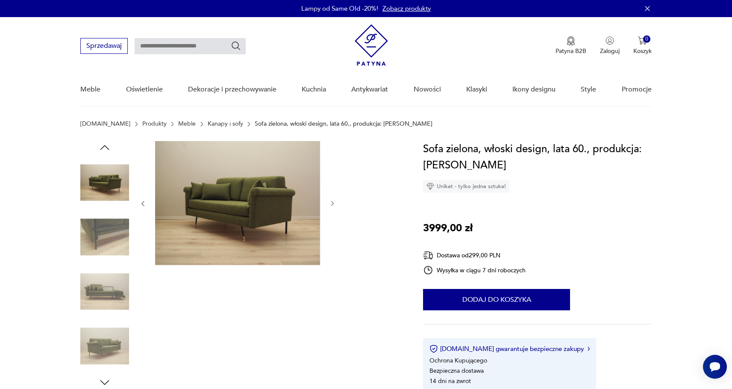
click at [104, 149] on icon "button" at bounding box center [104, 147] width 13 height 13
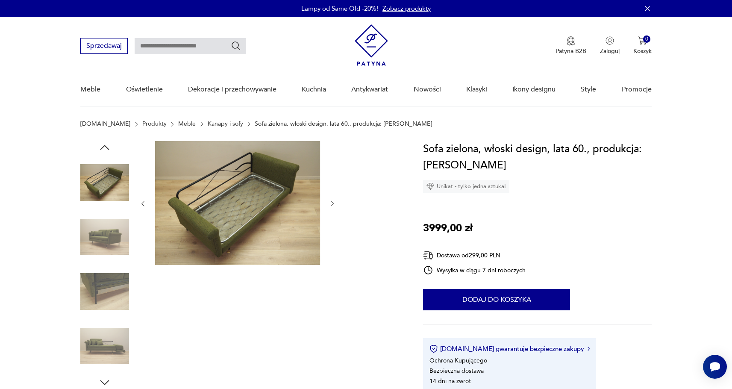
click at [104, 149] on icon "button" at bounding box center [104, 147] width 13 height 13
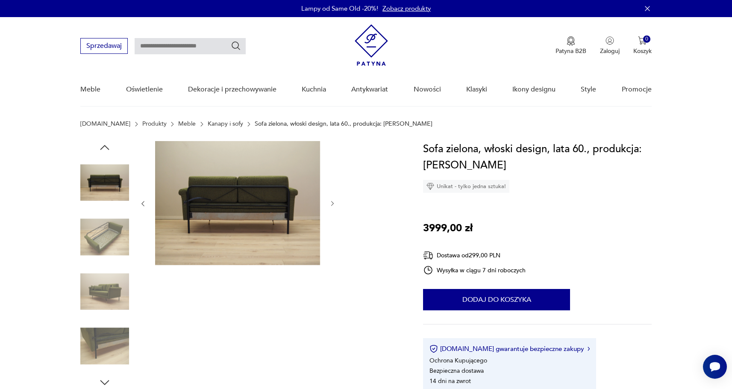
click at [104, 149] on icon "button" at bounding box center [104, 147] width 13 height 13
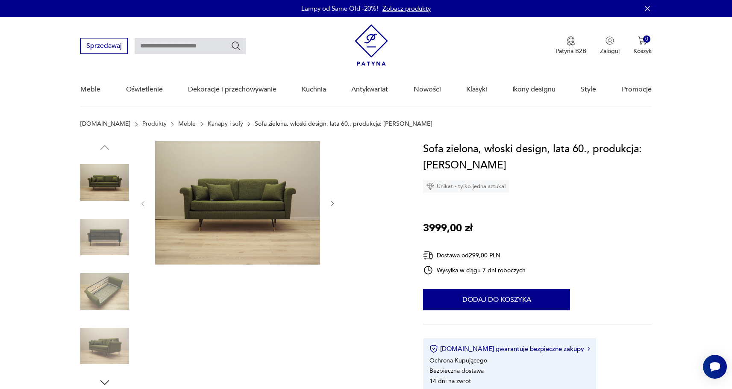
click at [102, 181] on img at bounding box center [104, 182] width 49 height 49
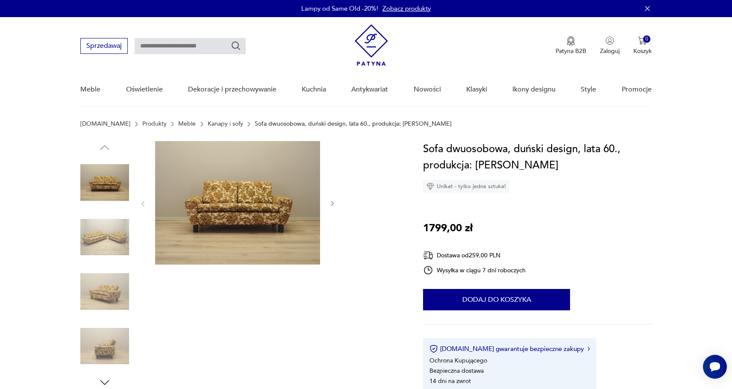
click at [123, 249] on img at bounding box center [104, 237] width 49 height 49
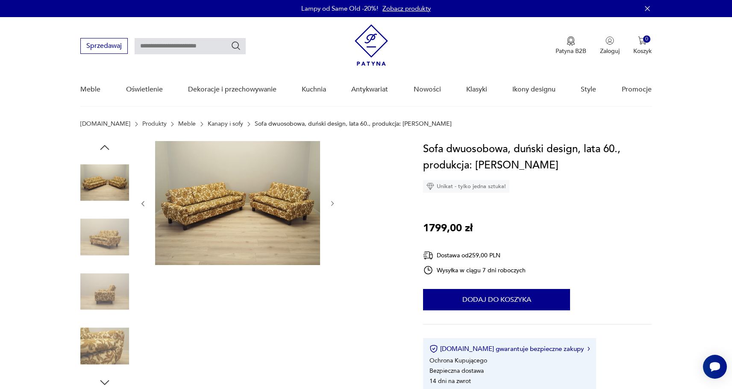
click at [111, 246] on img at bounding box center [104, 237] width 49 height 49
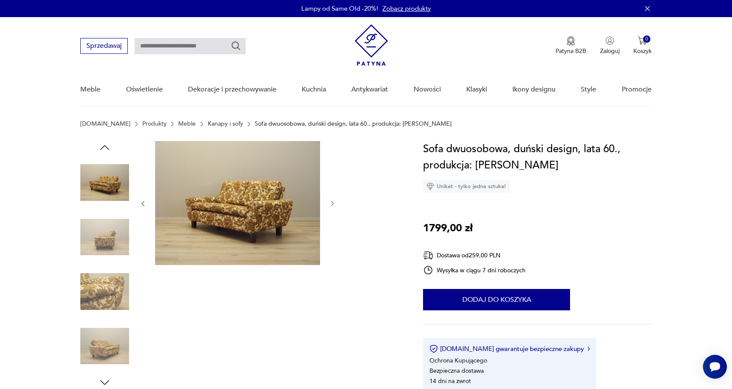
click at [99, 289] on img at bounding box center [104, 291] width 49 height 49
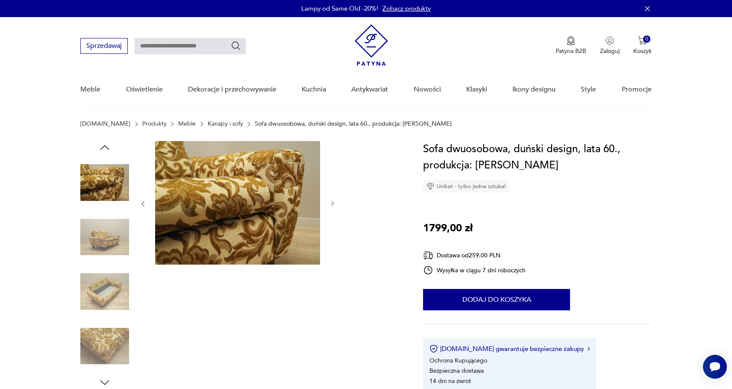
click at [100, 182] on img at bounding box center [104, 182] width 49 height 49
click at [103, 281] on img at bounding box center [104, 291] width 49 height 49
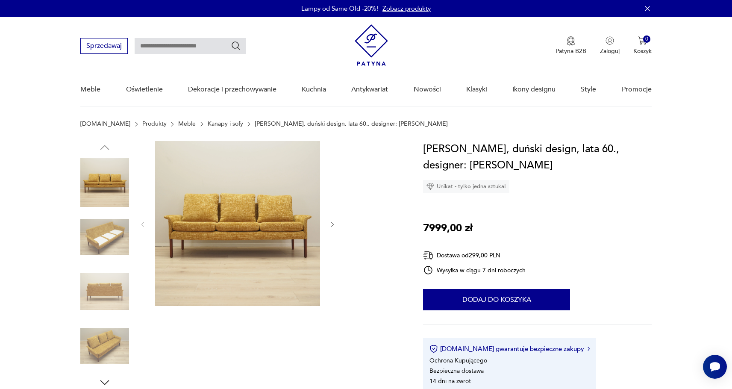
click at [93, 339] on img at bounding box center [104, 346] width 49 height 49
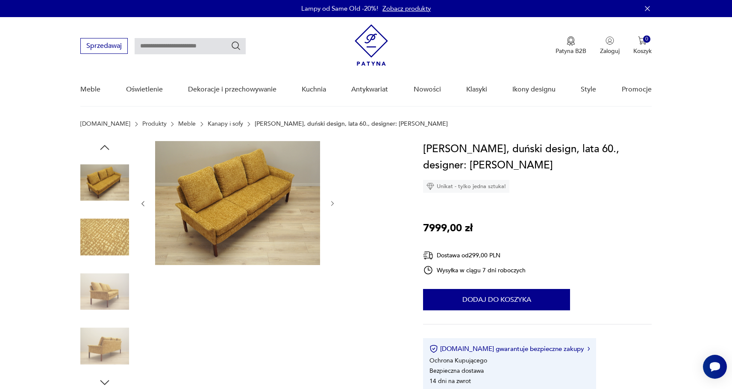
click at [111, 249] on img at bounding box center [104, 237] width 49 height 49
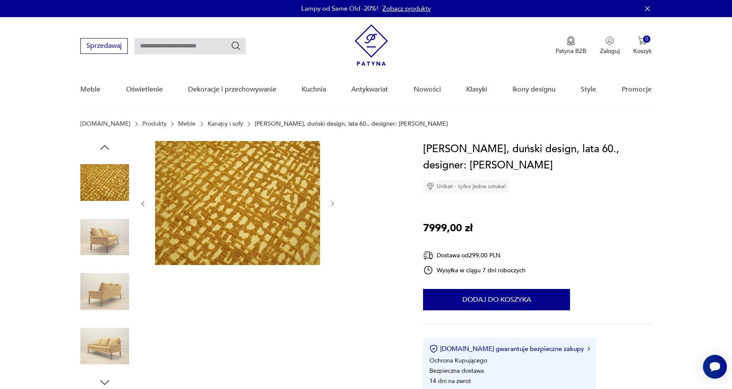
click at [114, 199] on img at bounding box center [104, 182] width 49 height 49
click at [105, 290] on img at bounding box center [104, 291] width 49 height 49
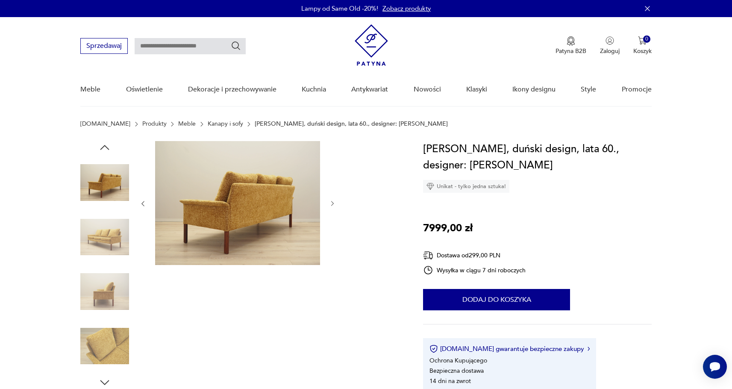
click at [111, 250] on img at bounding box center [104, 237] width 49 height 49
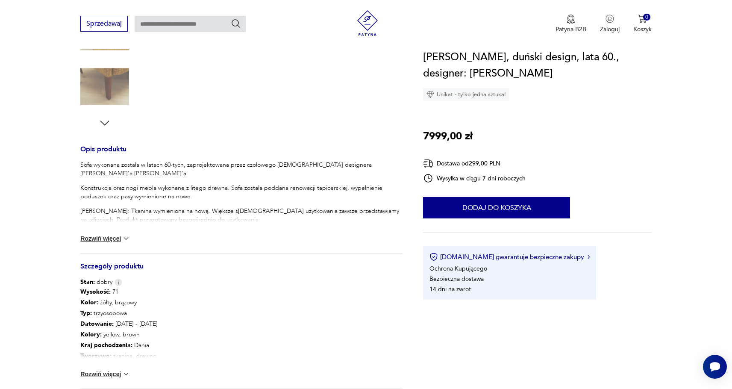
scroll to position [258, 0]
click at [84, 375] on button "Rozwiń więcej" at bounding box center [105, 375] width 50 height 9
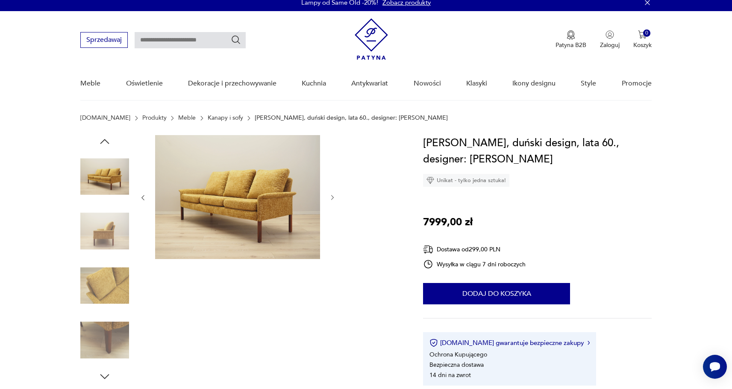
scroll to position [0, 0]
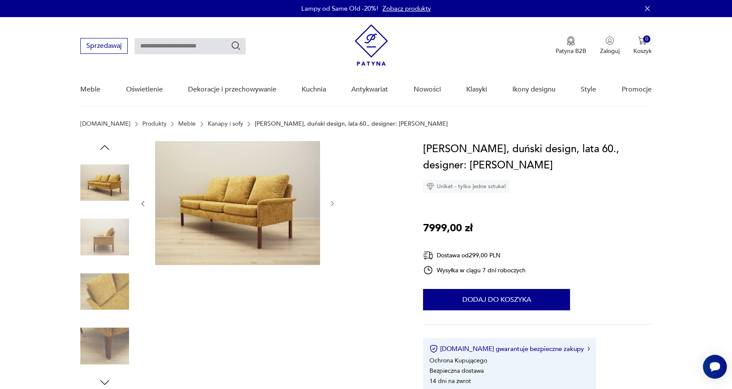
click at [104, 181] on img at bounding box center [104, 182] width 49 height 49
click at [103, 288] on img at bounding box center [104, 291] width 49 height 49
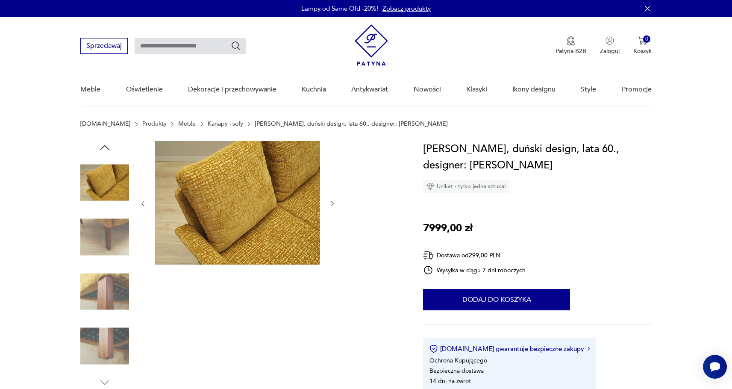
click at [103, 147] on icon "button" at bounding box center [104, 147] width 13 height 13
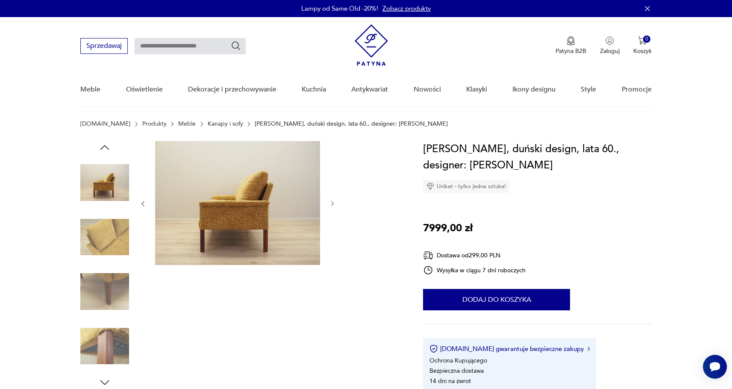
click at [103, 147] on icon "button" at bounding box center [104, 147] width 13 height 13
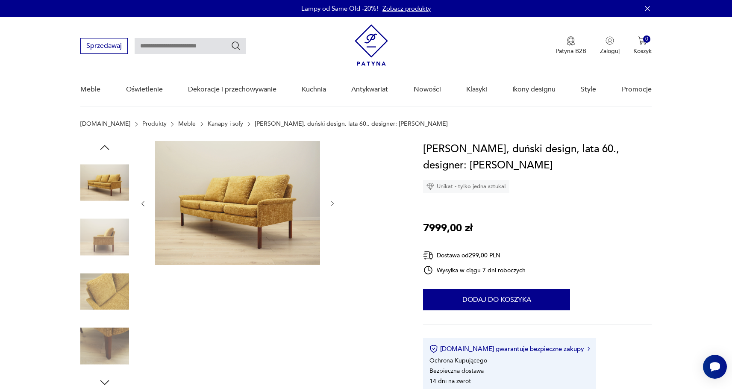
click at [103, 147] on icon "button" at bounding box center [104, 147] width 13 height 13
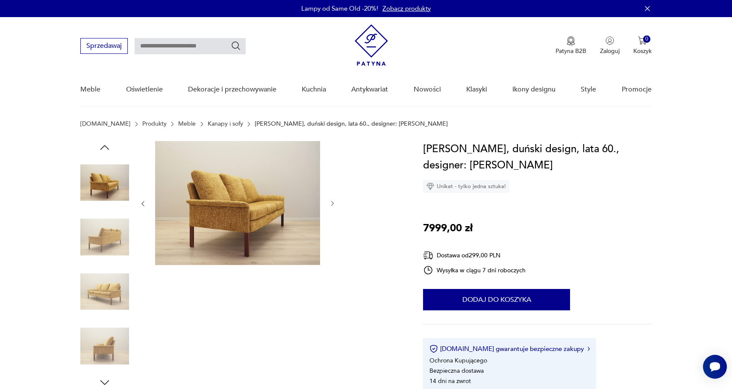
click at [103, 147] on icon "button" at bounding box center [104, 147] width 13 height 13
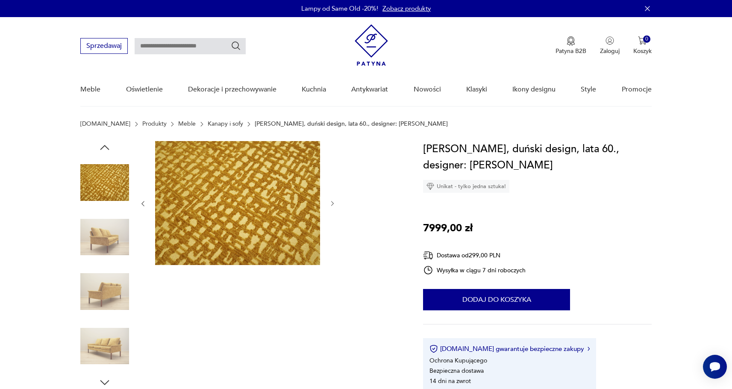
click at [95, 345] on img at bounding box center [104, 346] width 49 height 49
